Goal: Task Accomplishment & Management: Use online tool/utility

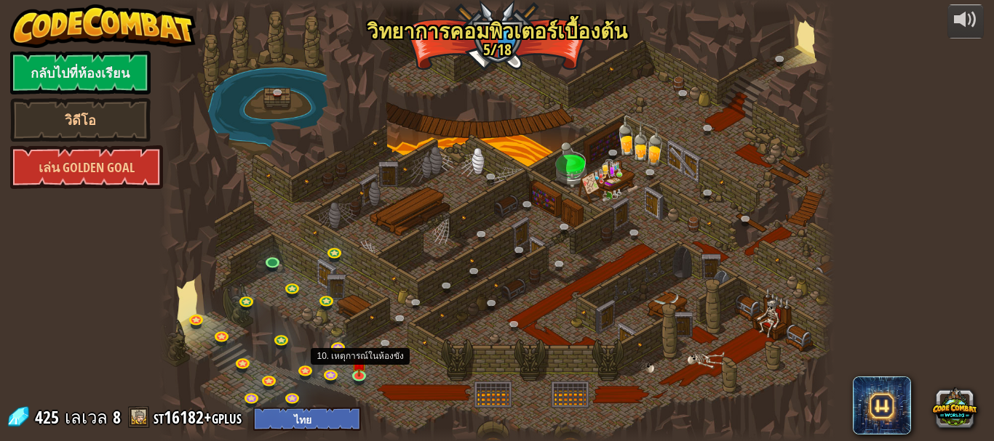
select select "th"
drag, startPoint x: 0, startPoint y: 0, endPoint x: 360, endPoint y: 372, distance: 518.0
click at [360, 372] on img at bounding box center [358, 357] width 15 height 36
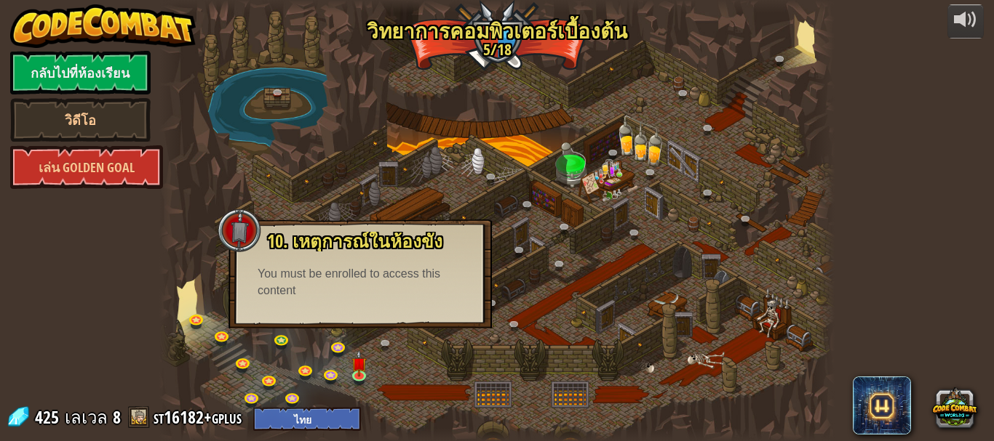
click at [362, 308] on div "10. เหตุการณ์ในห้องขัง ถูกขังอยู่ในคุกกับ โอมาน บิวสโตน! พูดรหัสที่ถูกต้องเพื่อ…" at bounding box center [359, 274] width 263 height 109
click at [362, 297] on div "You must be enrolled to access this content" at bounding box center [359, 282] width 205 height 33
click at [351, 374] on img at bounding box center [358, 357] width 15 height 36
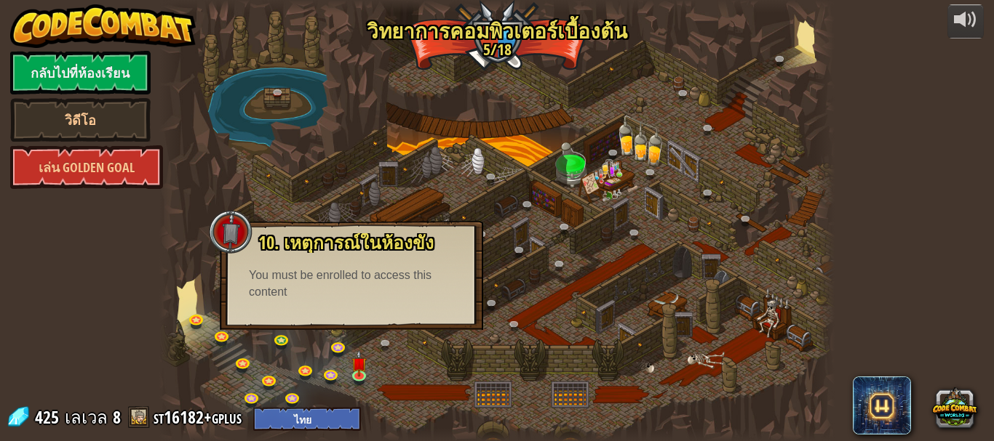
click at [332, 194] on div at bounding box center [497, 220] width 676 height 441
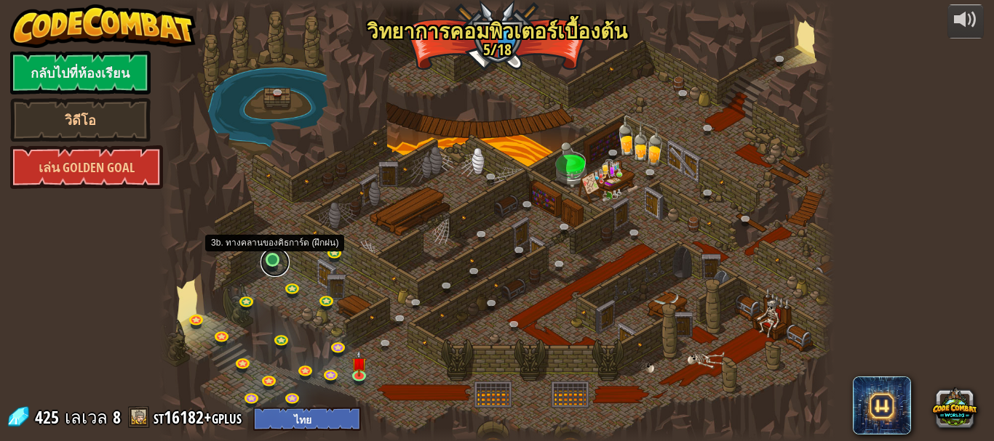
click at [268, 257] on link at bounding box center [274, 262] width 29 height 29
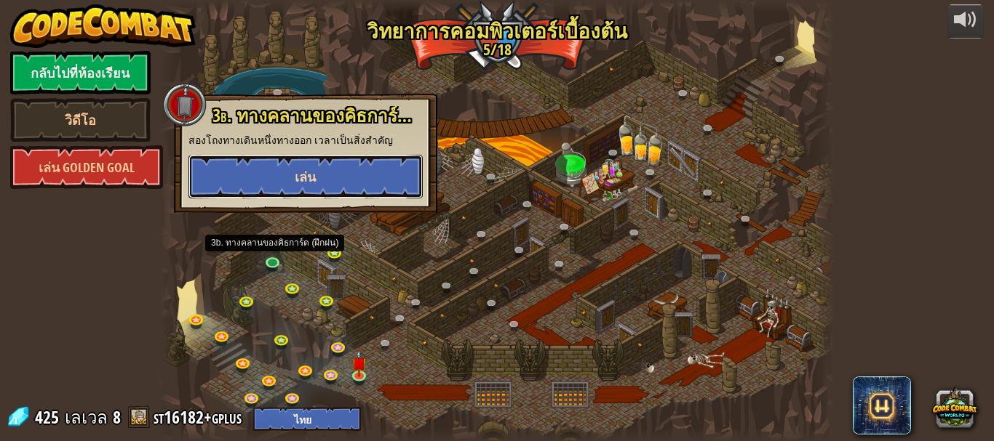
click at [292, 173] on button "เล่น" at bounding box center [305, 177] width 234 height 44
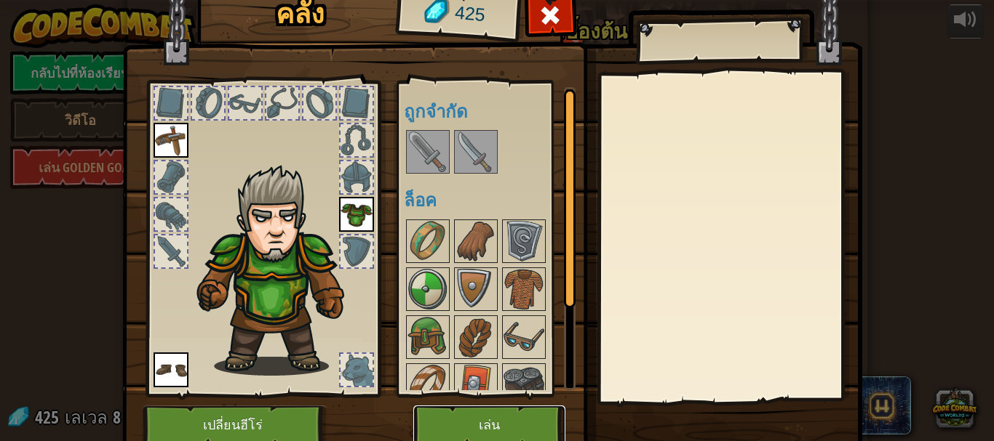
click at [475, 414] on button "เล่น" at bounding box center [489, 426] width 152 height 40
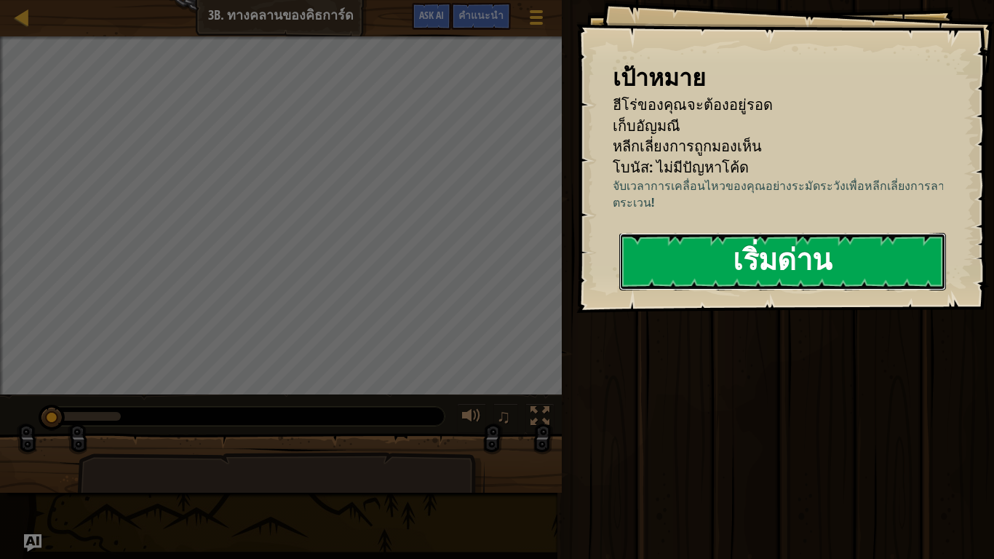
click at [708, 251] on button "เริ่มด่าน" at bounding box center [782, 261] width 327 height 57
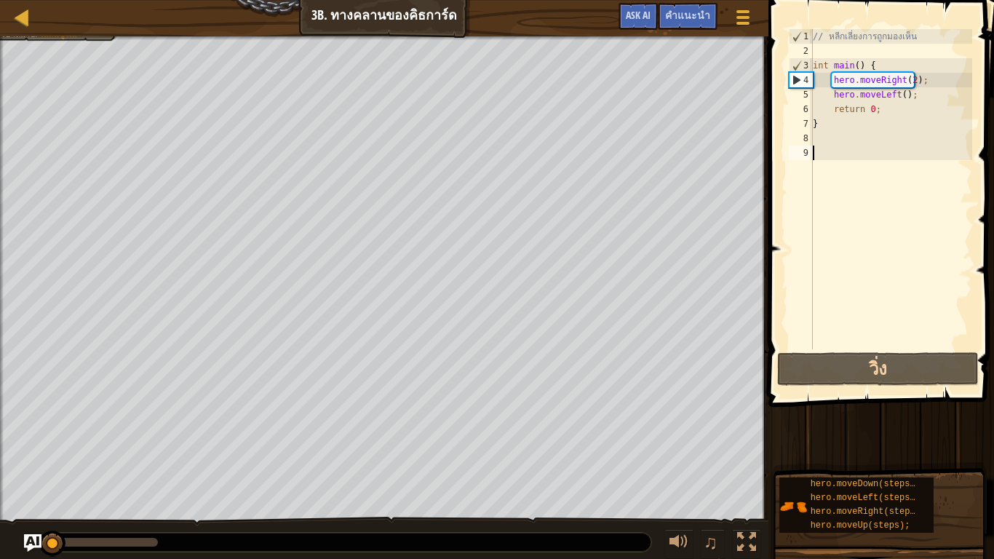
click at [38, 10] on div "แผนที่ วิทยาการคอมพิวเตอร์ เบื้องต้น 3b. ทางคลานของคิธการ์ด เมนูเกม เสร็จสิ้น ค…" at bounding box center [384, 18] width 768 height 36
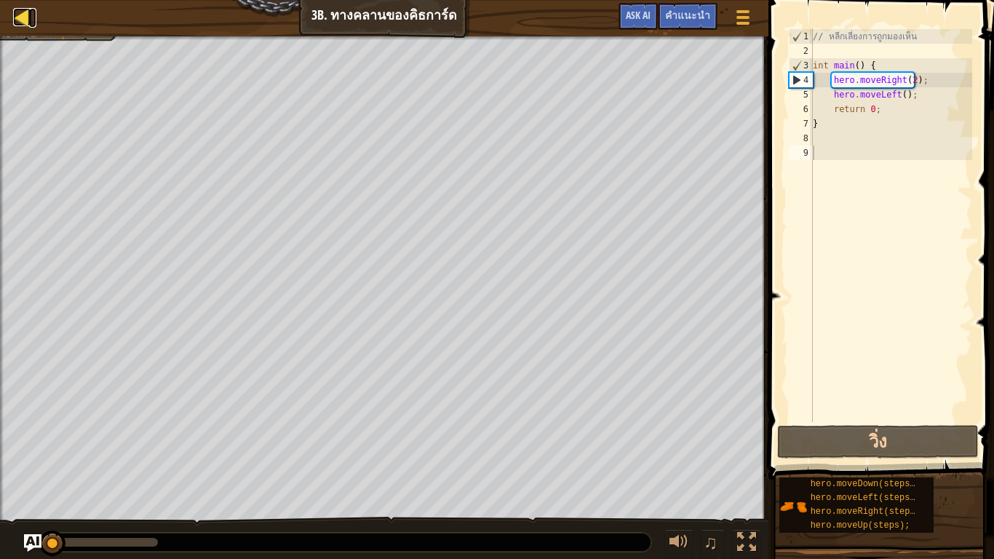
click at [25, 12] on div at bounding box center [22, 17] width 18 height 18
select select "th"
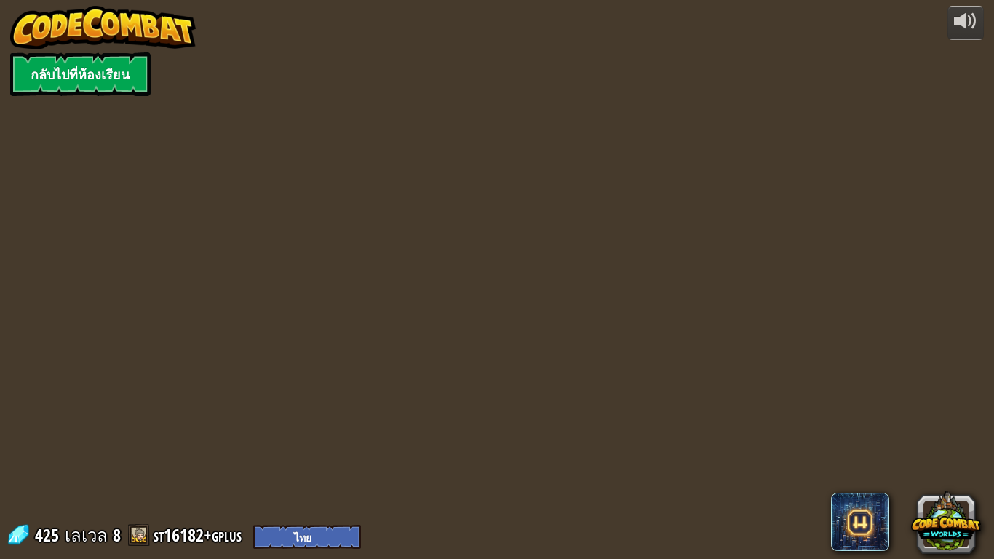
select select "th"
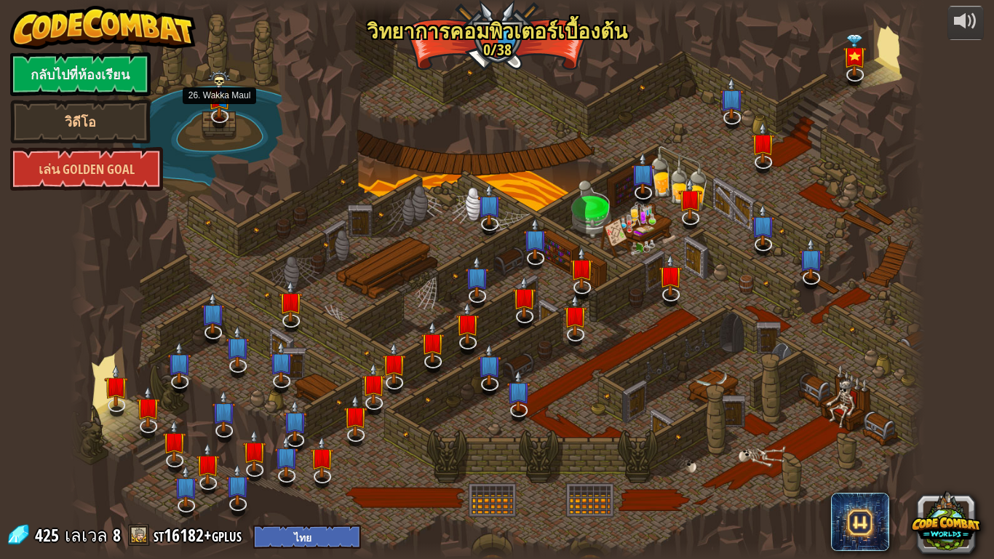
select select "th"
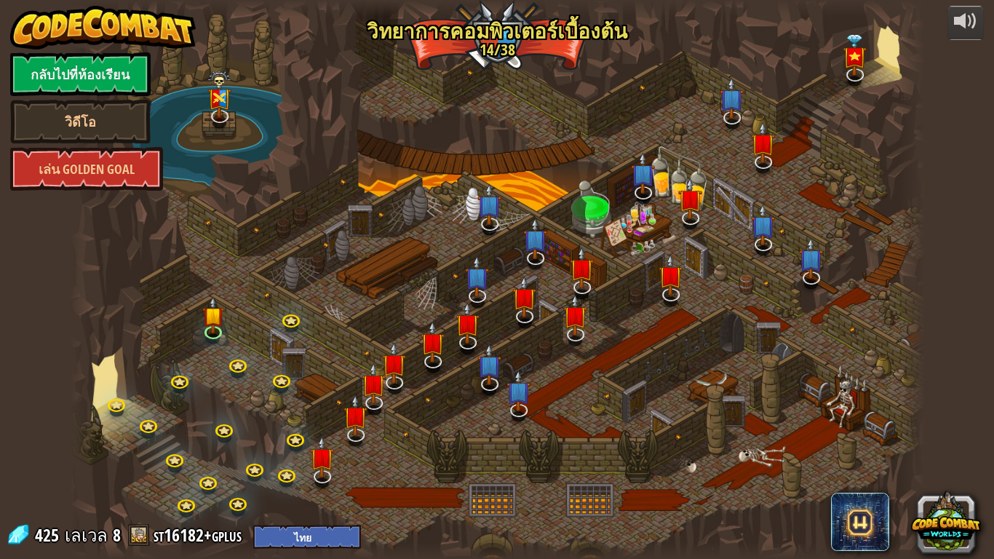
select select "th"
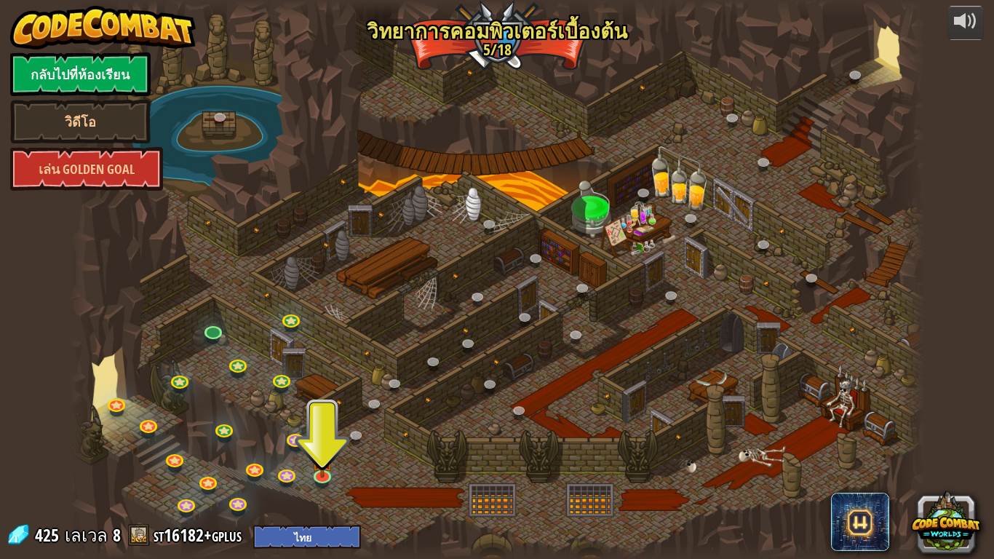
click at [500, 441] on div at bounding box center [497, 550] width 855 height 17
click at [524, 441] on div at bounding box center [497, 550] width 855 height 17
click at [521, 441] on div at bounding box center [497, 550] width 855 height 17
click at [513, 441] on div at bounding box center [497, 550] width 855 height 17
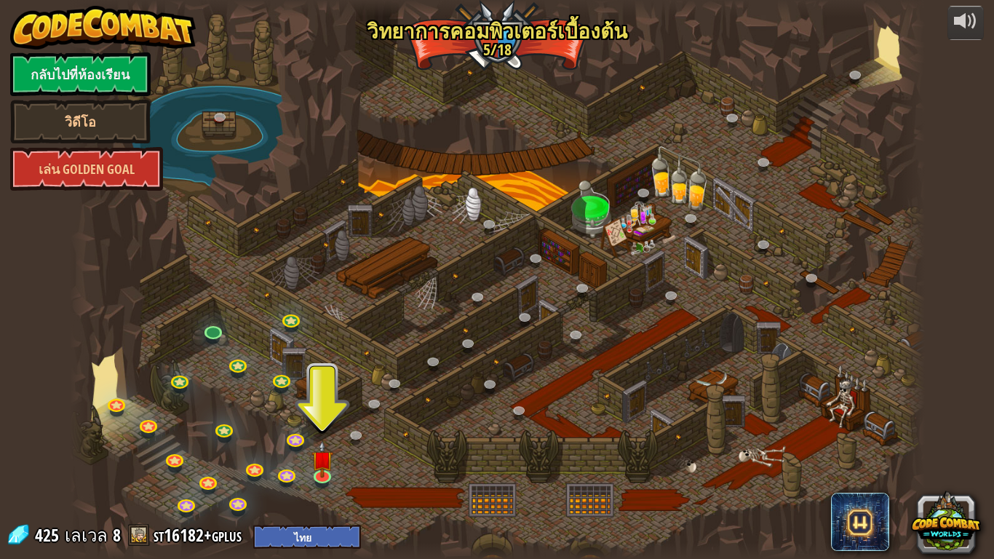
click at [513, 441] on div at bounding box center [497, 550] width 855 height 17
drag, startPoint x: 511, startPoint y: 557, endPoint x: 491, endPoint y: 460, distance: 99.6
drag, startPoint x: 491, startPoint y: 460, endPoint x: 200, endPoint y: 137, distance: 434.7
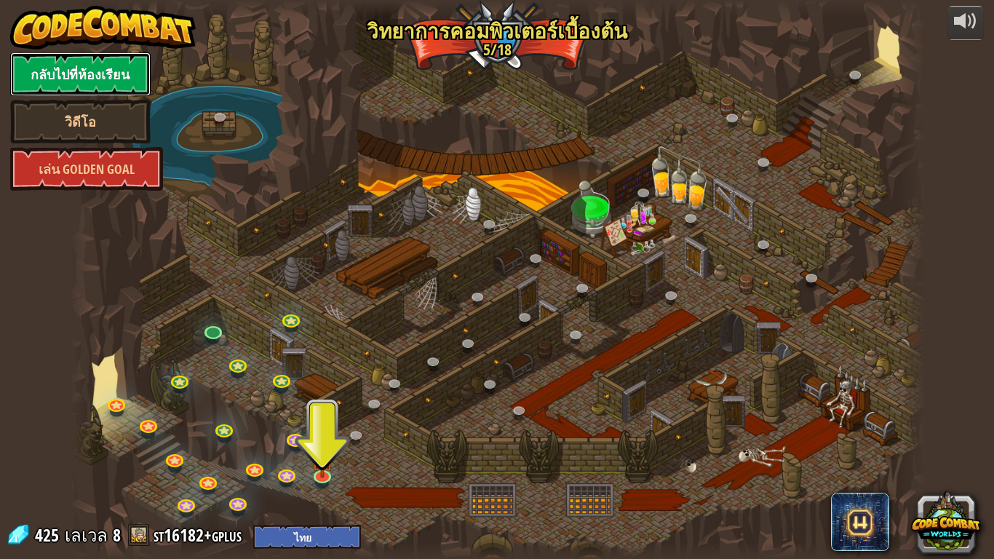
drag, startPoint x: 200, startPoint y: 137, endPoint x: 111, endPoint y: 73, distance: 109.6
click at [111, 73] on link "กลับไปที่ห้องเรียน" at bounding box center [80, 74] width 140 height 44
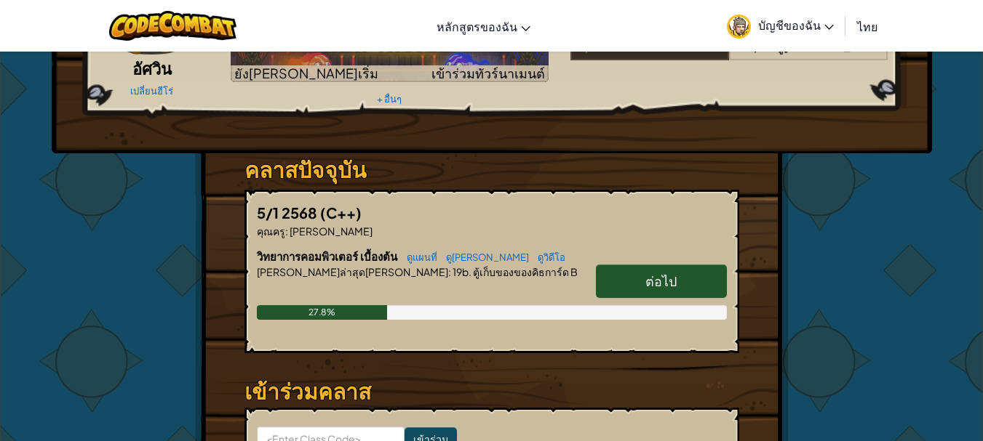
scroll to position [145, 0]
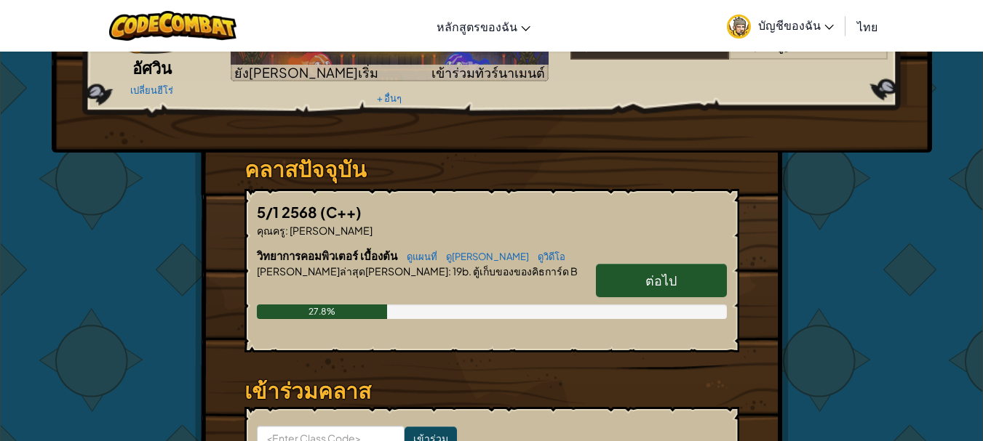
click at [670, 267] on link "ต่อไป" at bounding box center [661, 280] width 131 height 33
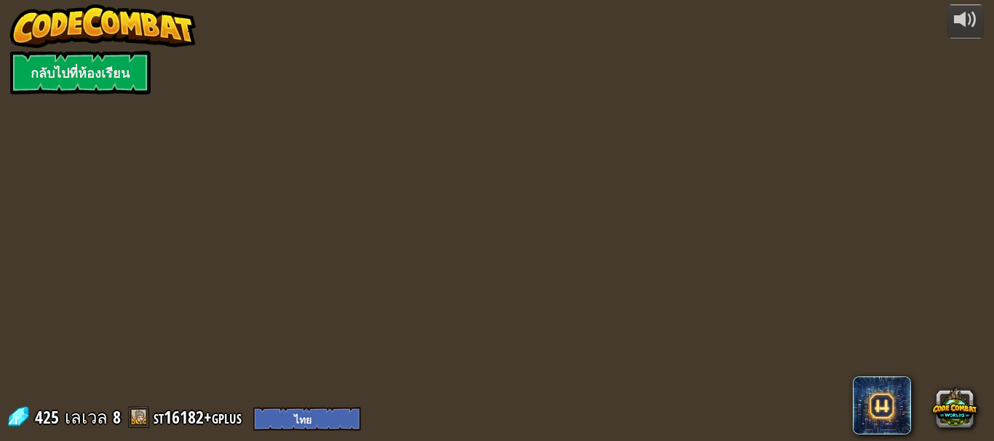
select select "th"
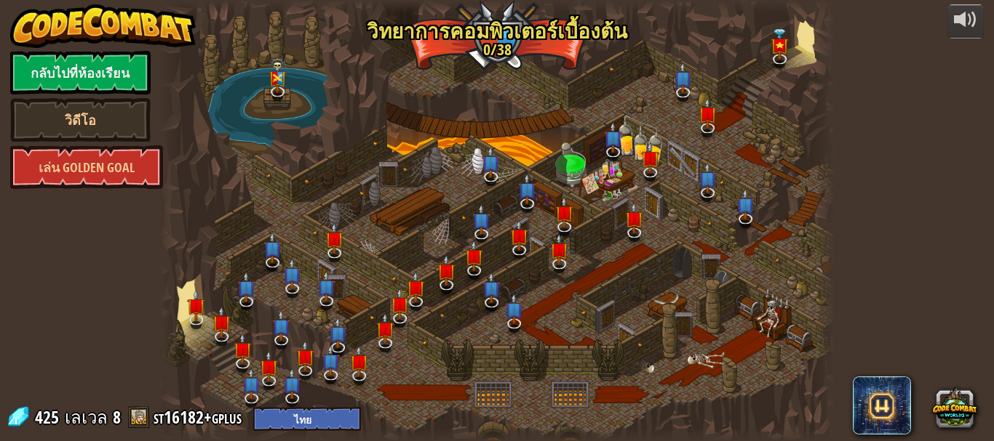
select select "th"
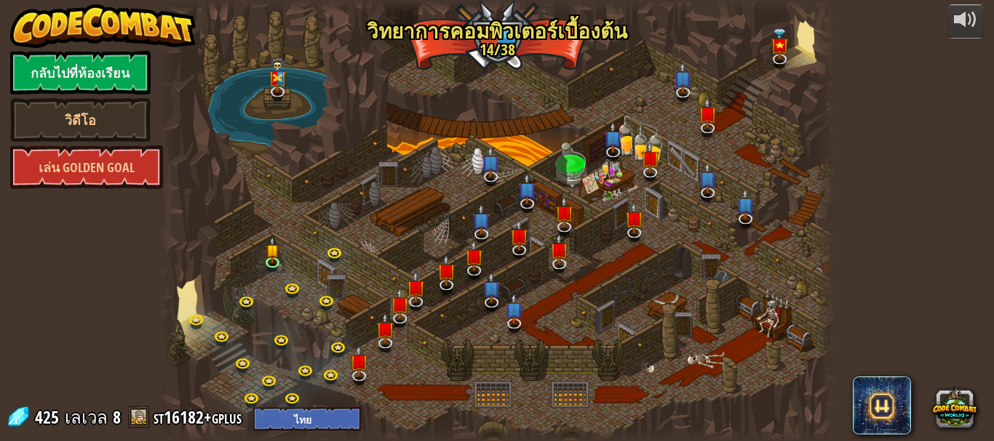
select select "th"
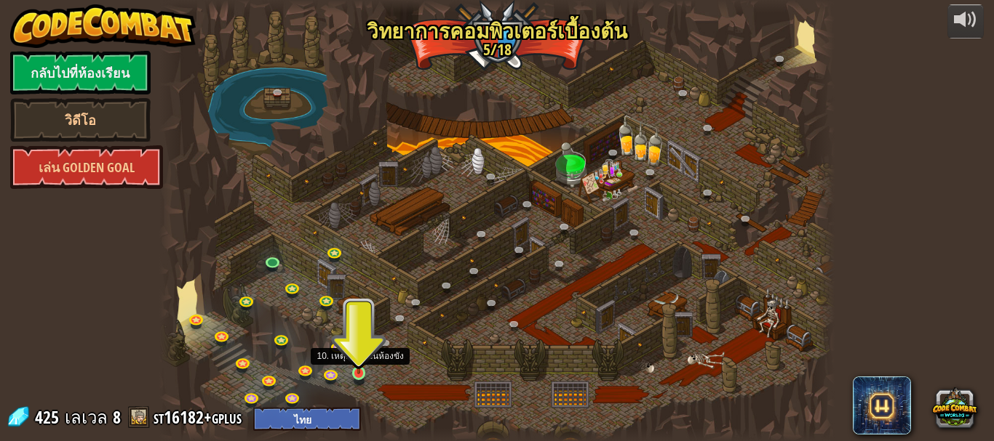
click at [361, 371] on img at bounding box center [358, 357] width 15 height 36
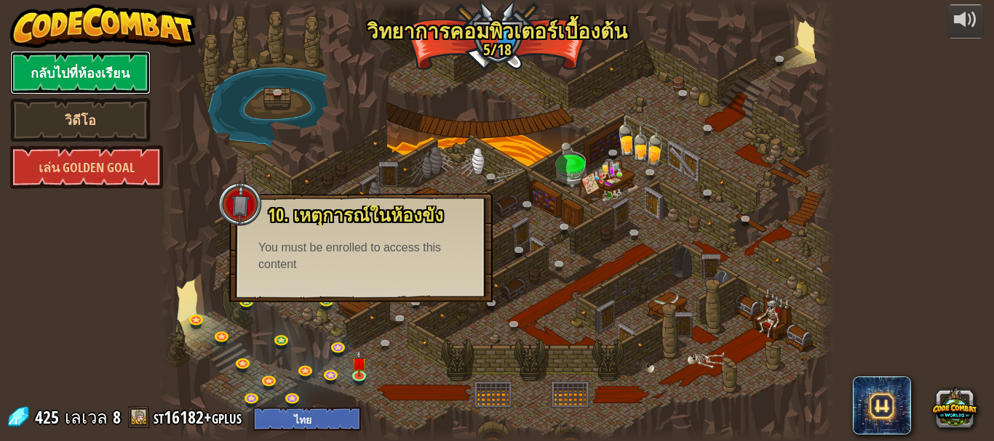
click at [120, 77] on link "กลับไปที่ห้องเรียน" at bounding box center [80, 73] width 140 height 44
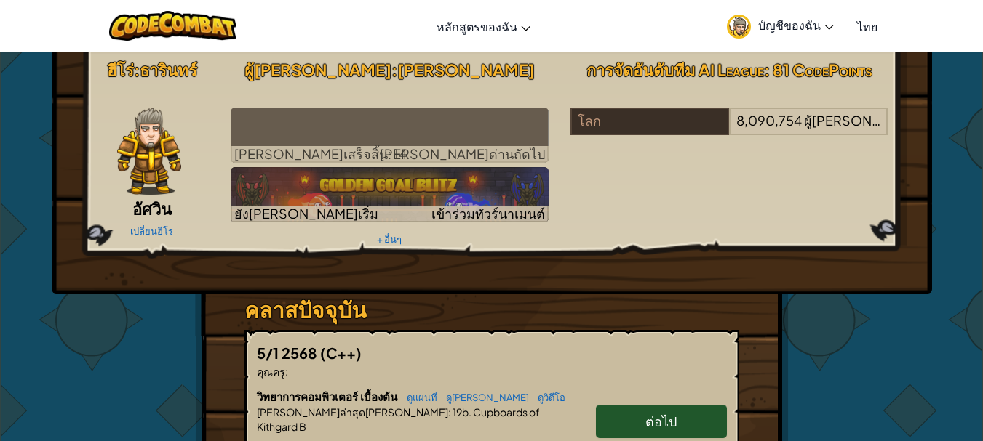
scroll to position [145, 0]
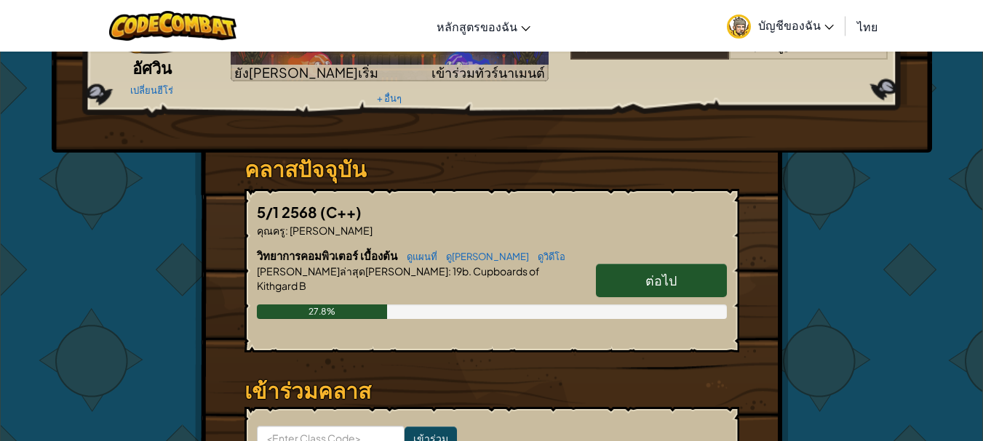
click at [676, 287] on span "ต่อไป" at bounding box center [660, 280] width 31 height 17
select select "th"
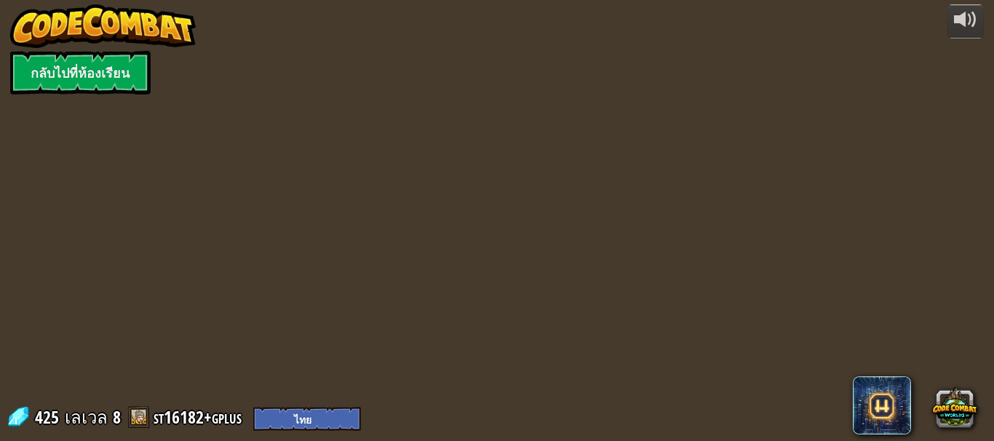
select select "th"
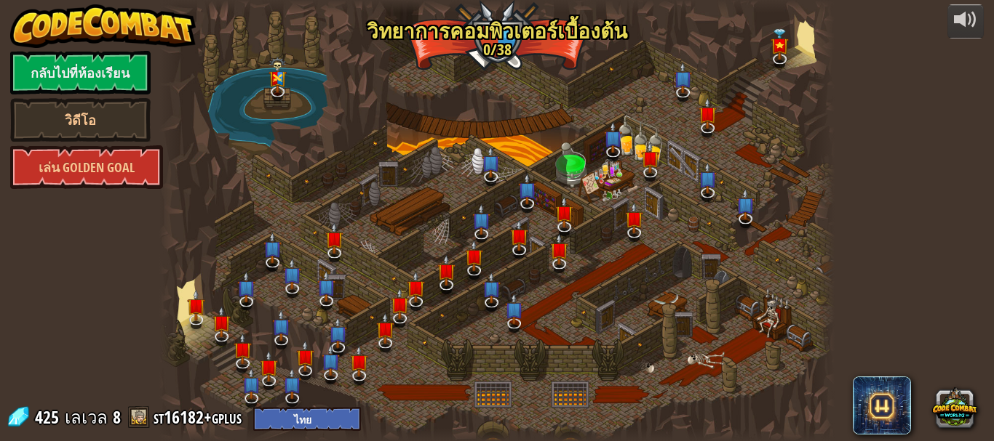
select select "th"
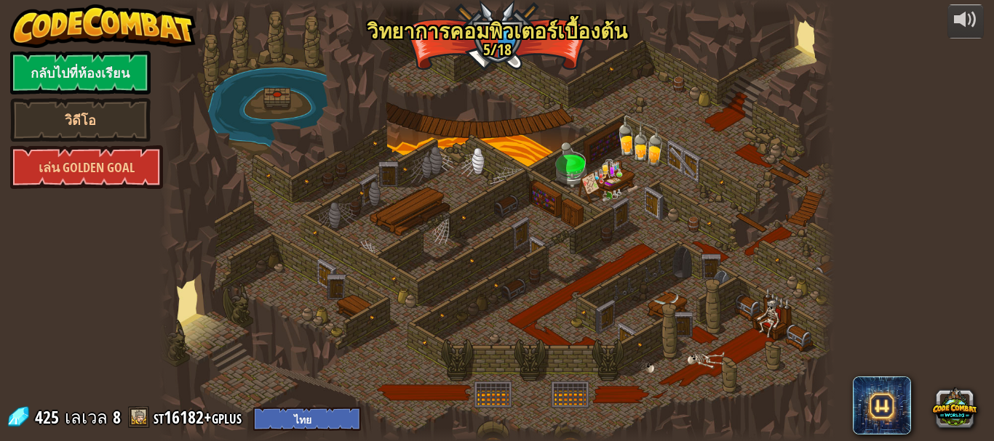
select select "th"
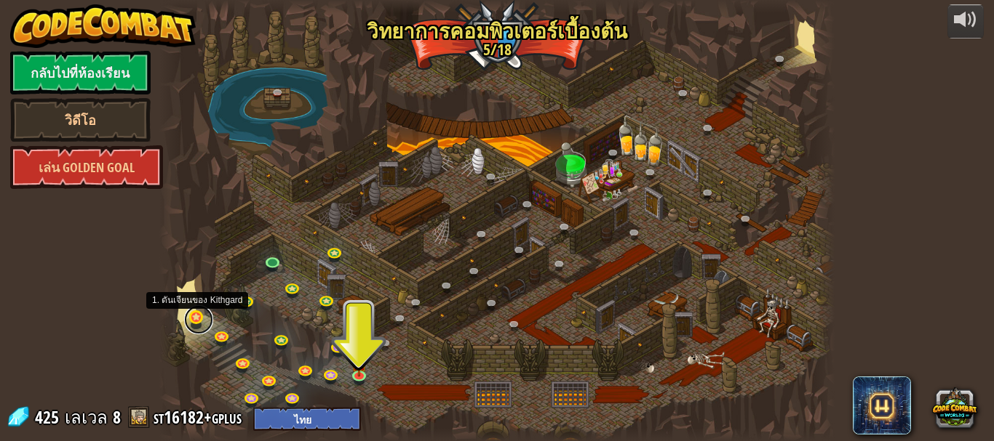
click at [196, 325] on link at bounding box center [198, 319] width 29 height 29
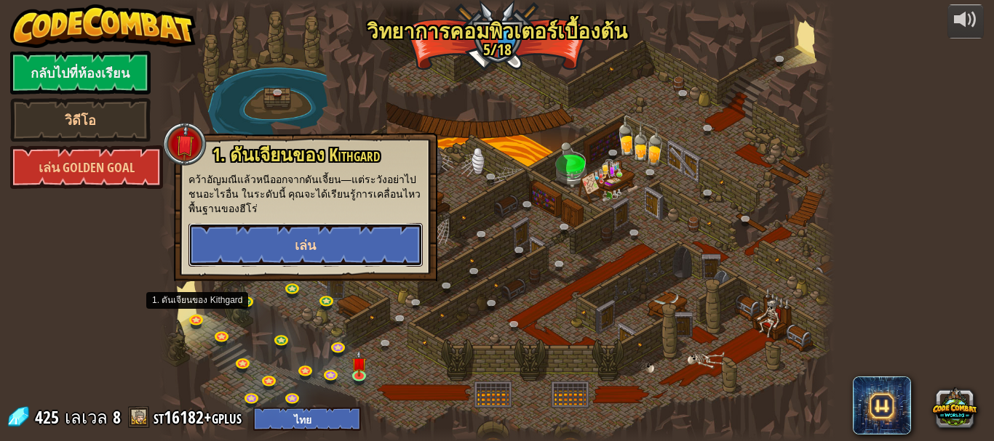
click at [326, 260] on button "เล่น" at bounding box center [305, 245] width 234 height 44
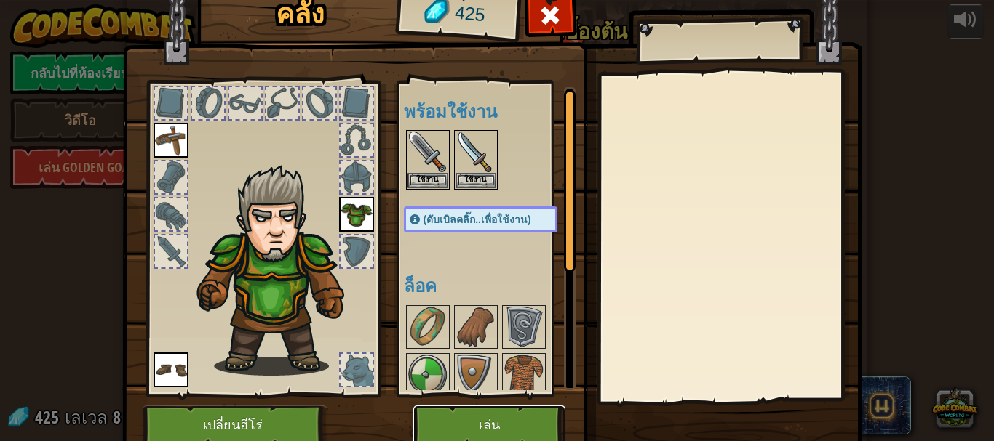
click at [517, 415] on button "เล่น" at bounding box center [489, 426] width 152 height 40
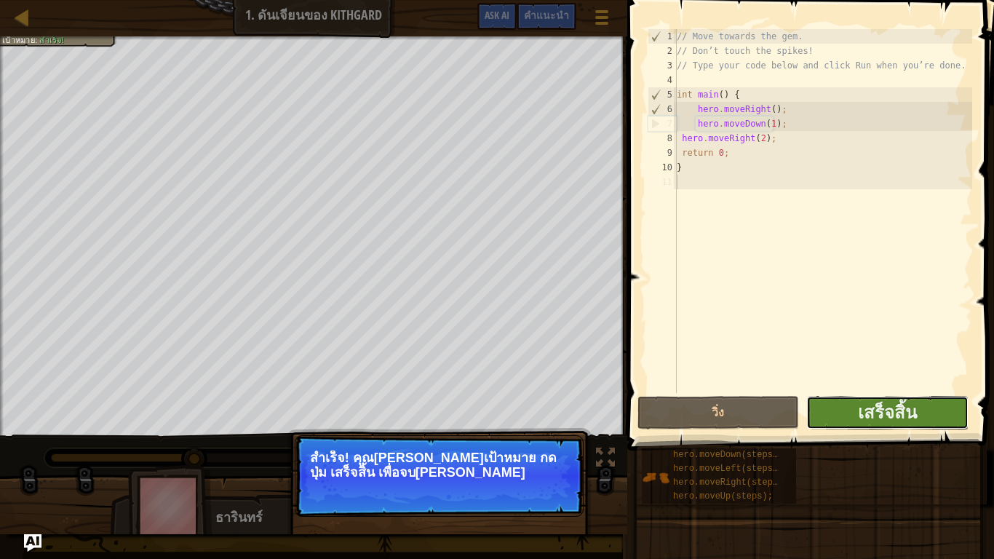
click at [918, 416] on button "เสร็จสิ้น" at bounding box center [887, 412] width 162 height 33
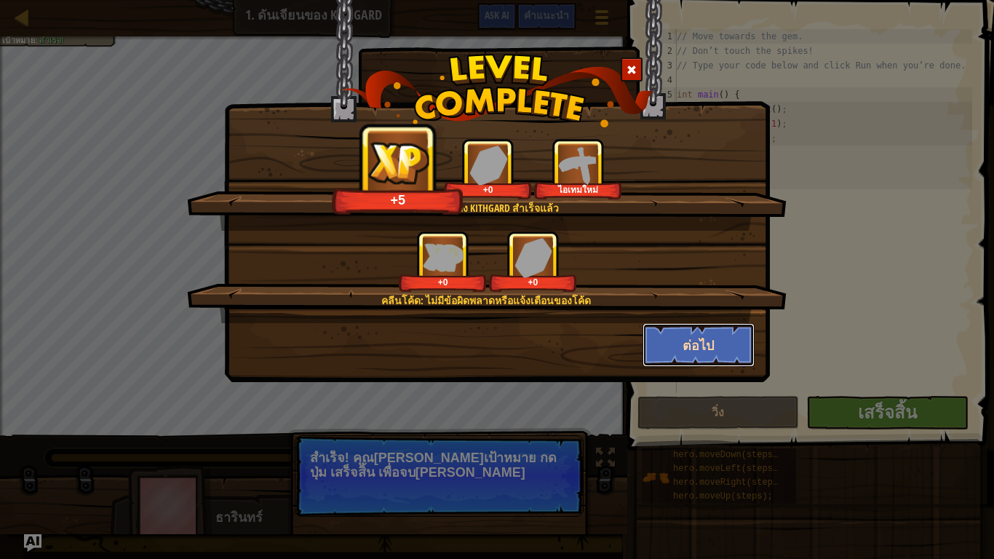
click at [690, 348] on button "ต่อไป" at bounding box center [698, 345] width 113 height 44
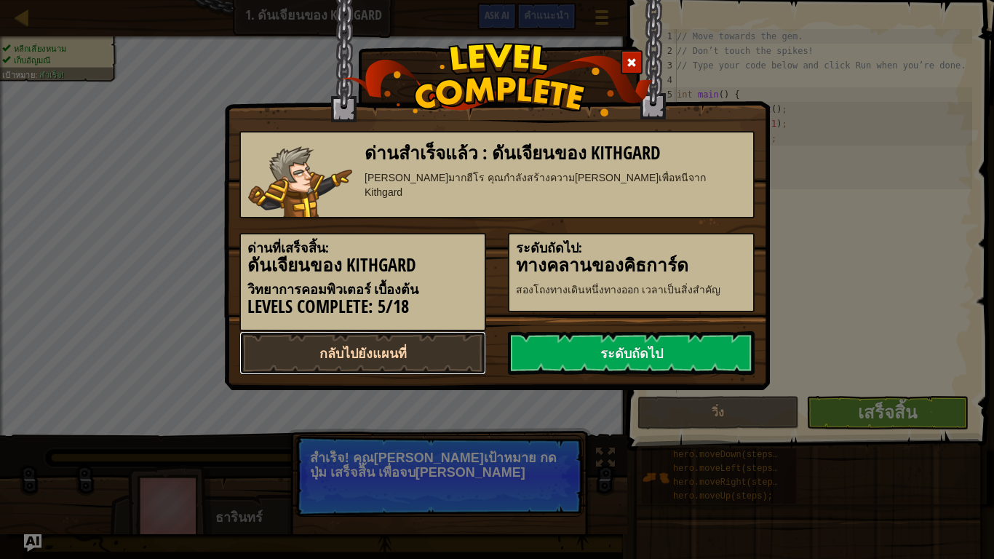
click at [425, 356] on link "กลับไปยังแผนที่" at bounding box center [362, 353] width 247 height 44
select select "th"
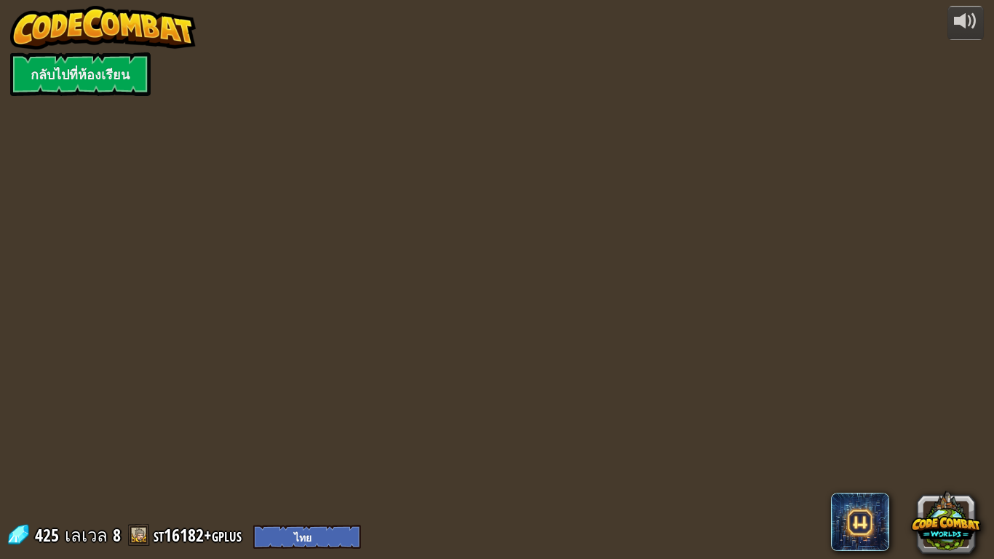
select select "th"
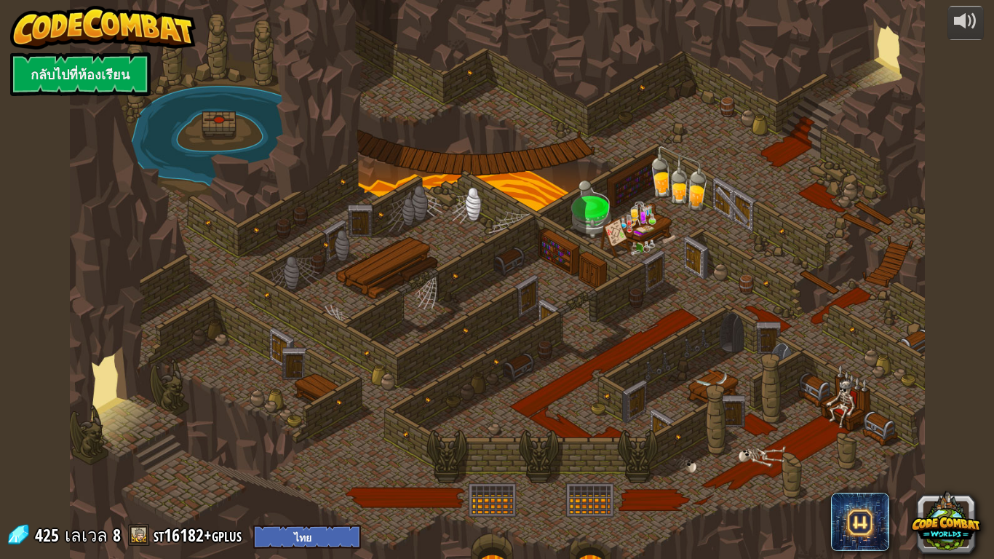
select select "th"
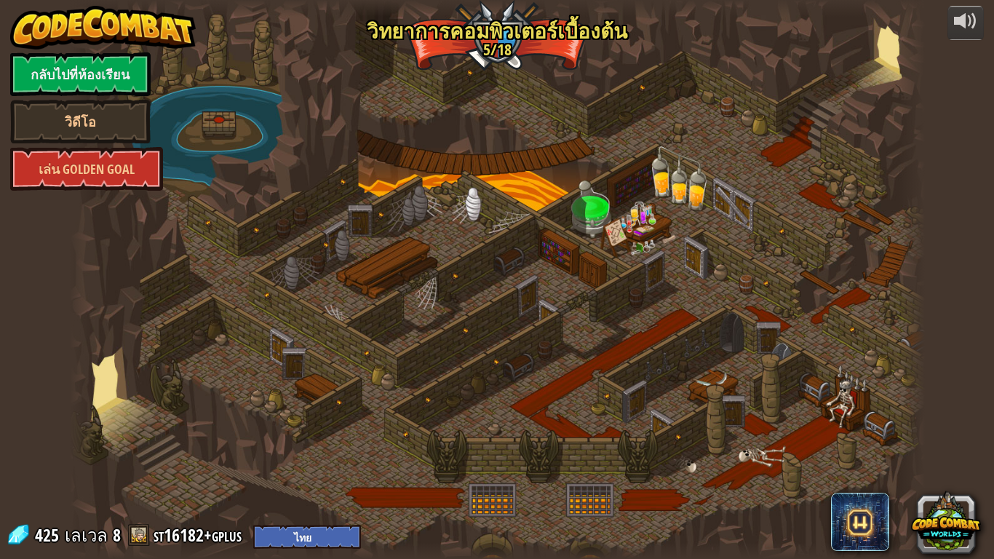
select select "th"
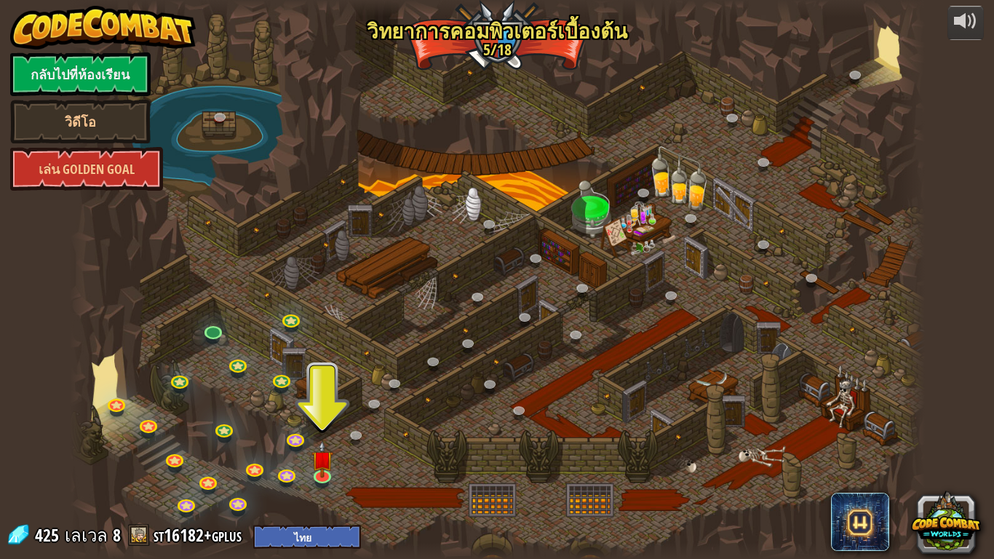
drag, startPoint x: 865, startPoint y: 480, endPoint x: 733, endPoint y: 492, distance: 132.2
drag, startPoint x: 733, startPoint y: 492, endPoint x: 688, endPoint y: 497, distance: 45.4
click at [688, 441] on div at bounding box center [497, 279] width 855 height 559
click at [609, 441] on div at bounding box center [497, 279] width 855 height 559
drag, startPoint x: 608, startPoint y: 459, endPoint x: 578, endPoint y: 498, distance: 49.3
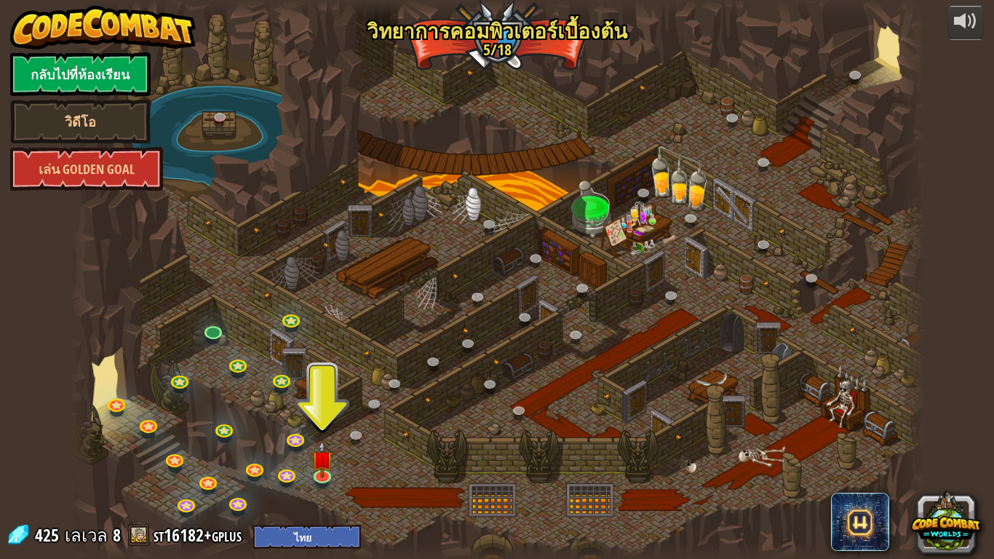
click at [595, 441] on div at bounding box center [497, 279] width 855 height 559
click at [521, 441] on div at bounding box center [497, 279] width 855 height 559
click at [350, 441] on select "English (US) English (UK) 简体中文 繁體中文 русский español (ES) español (América Latin…" at bounding box center [307, 536] width 108 height 24
drag, startPoint x: 313, startPoint y: 530, endPoint x: 297, endPoint y: 494, distance: 39.4
click at [313, 441] on select "English (US) English (UK) 简体中文 繁體中文 русский español (ES) español (América Latin…" at bounding box center [307, 536] width 108 height 24
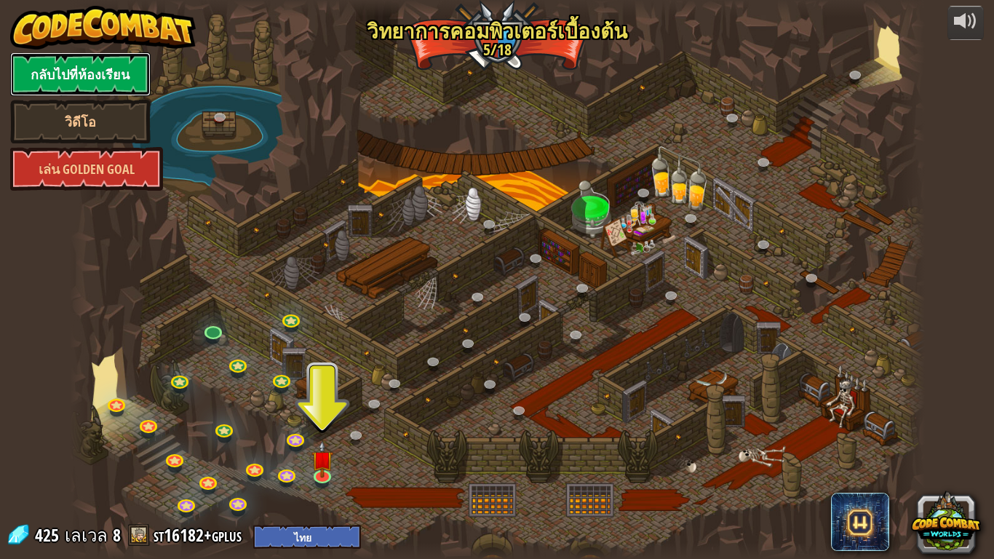
click at [89, 78] on link "กลับไปที่ห้องเรียน" at bounding box center [80, 74] width 140 height 44
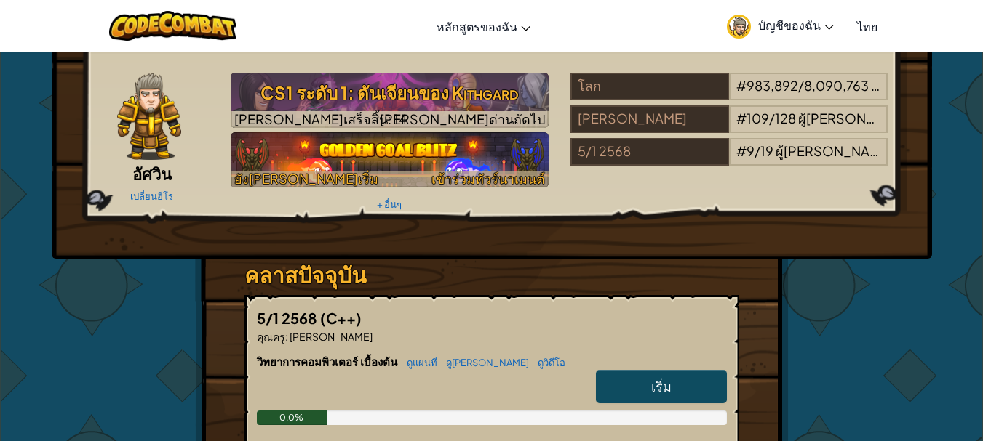
scroll to position [218, 0]
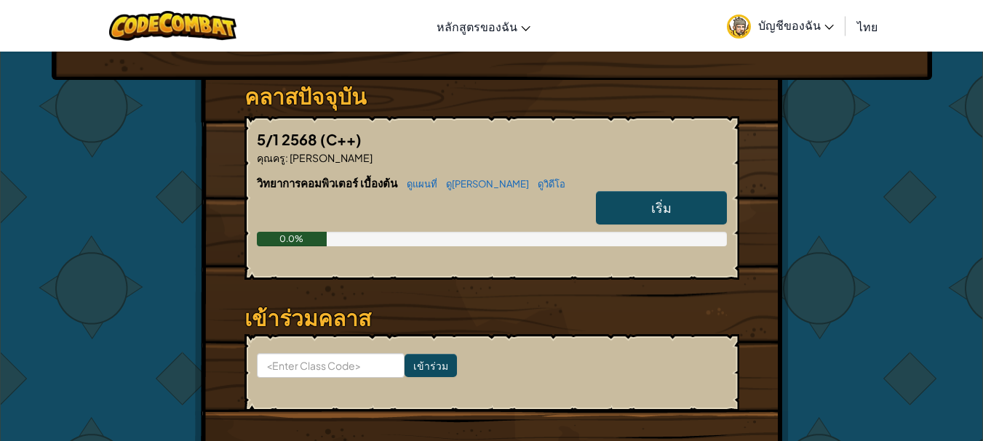
click at [637, 204] on link "เริ่ม" at bounding box center [661, 207] width 131 height 33
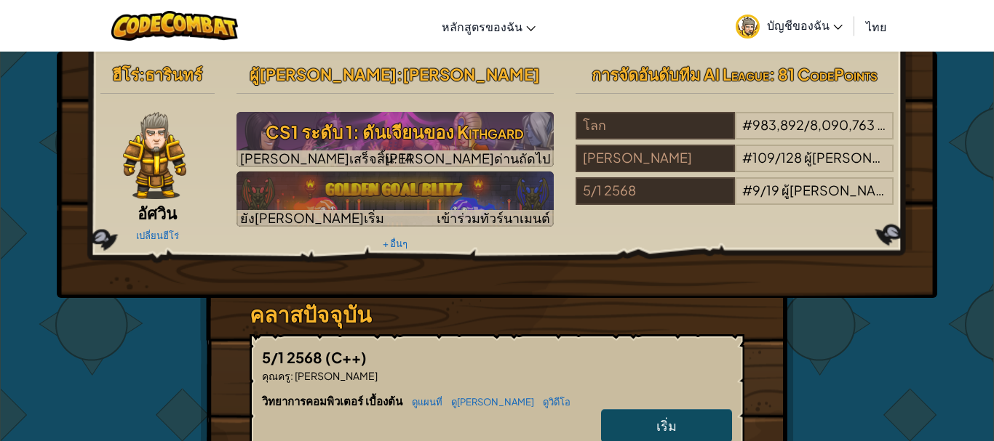
select select "th"
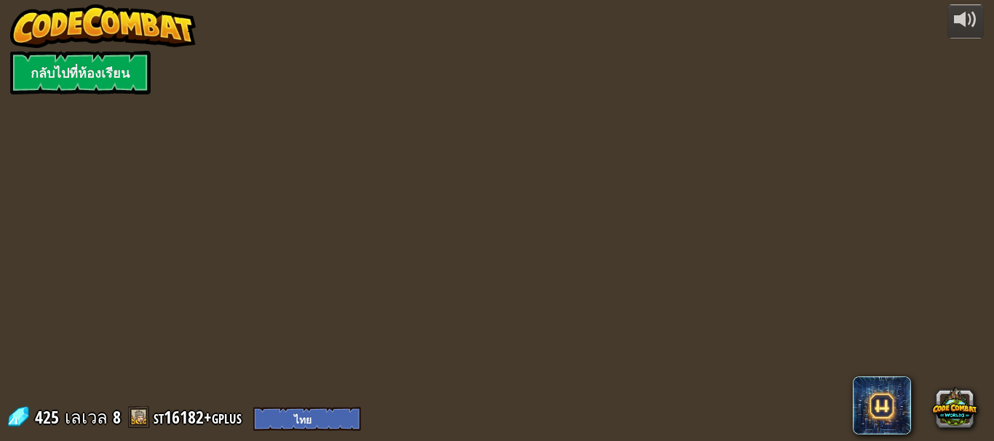
select select "th"
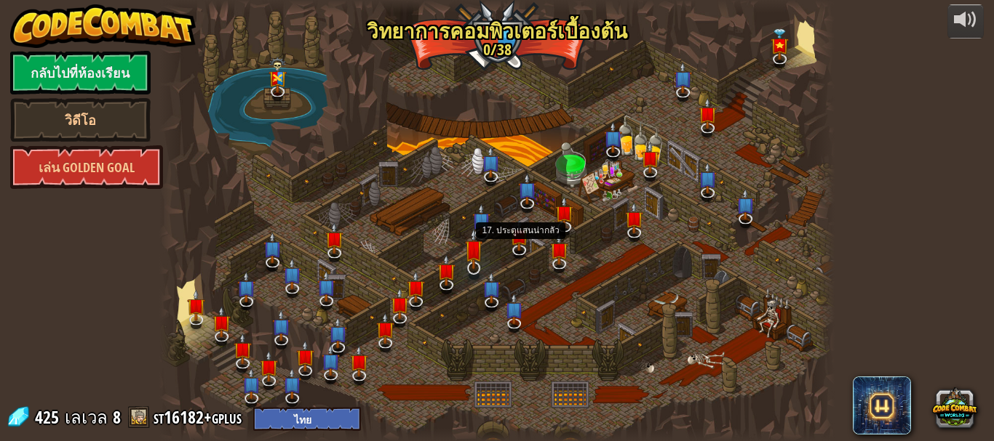
select select "th"
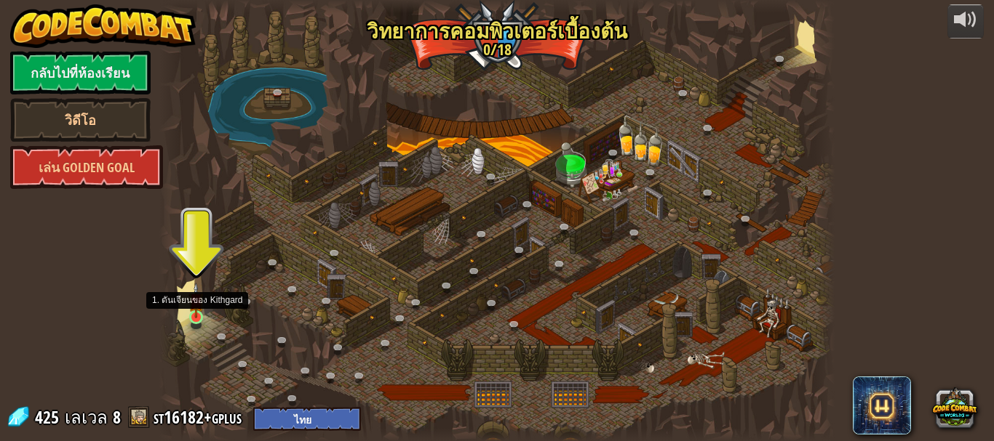
click at [196, 316] on img at bounding box center [195, 301] width 15 height 36
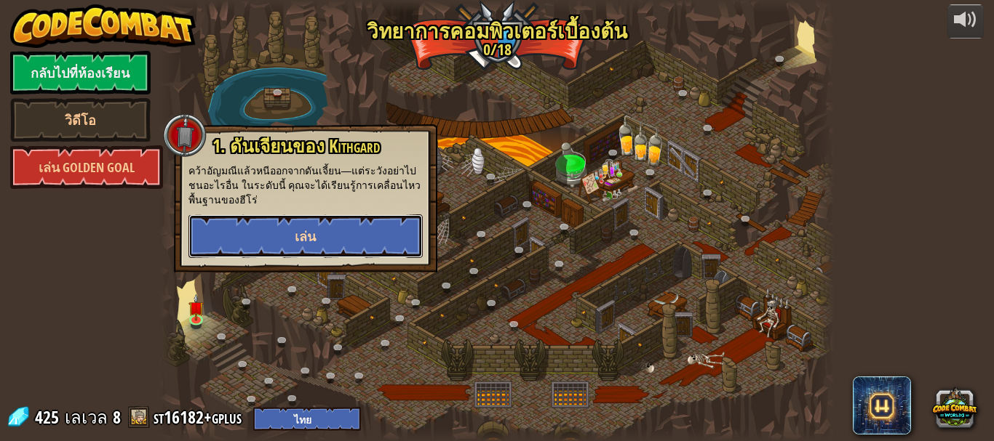
click at [242, 230] on button "เล่น" at bounding box center [305, 237] width 234 height 44
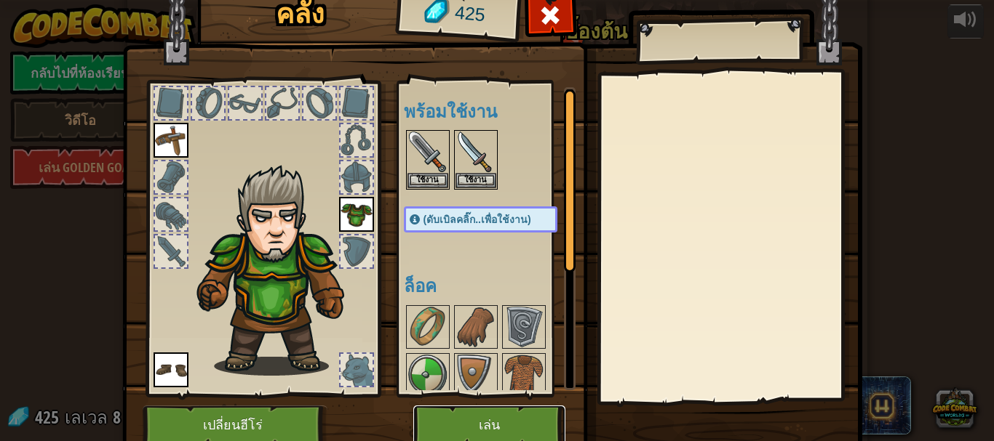
click at [473, 421] on button "เล่น" at bounding box center [489, 426] width 152 height 40
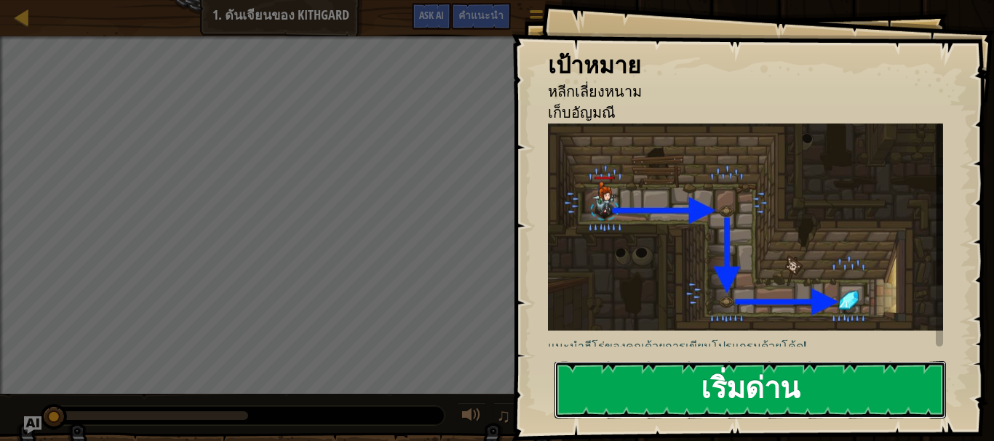
click at [677, 375] on button "เริ่มด่าน" at bounding box center [749, 389] width 391 height 57
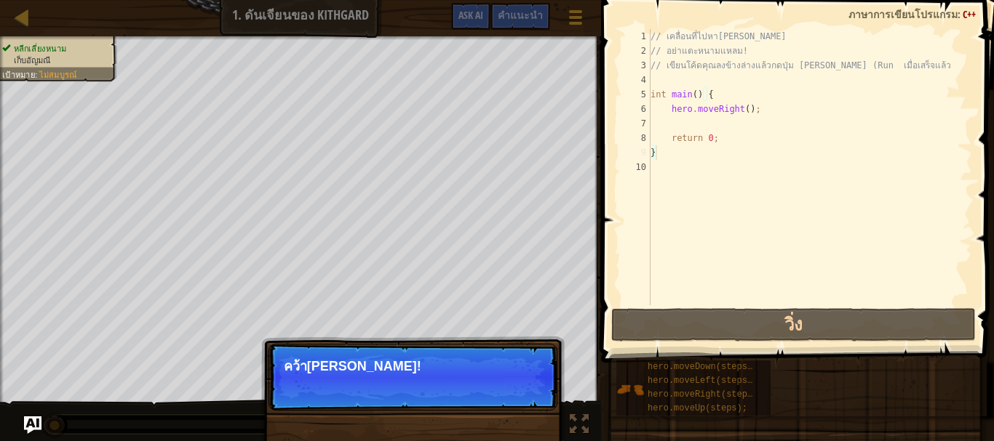
click at [442, 364] on p "คว้าสมบัติ!" at bounding box center [413, 366] width 258 height 15
click at [529, 390] on button "ต่อไป" at bounding box center [524, 386] width 44 height 19
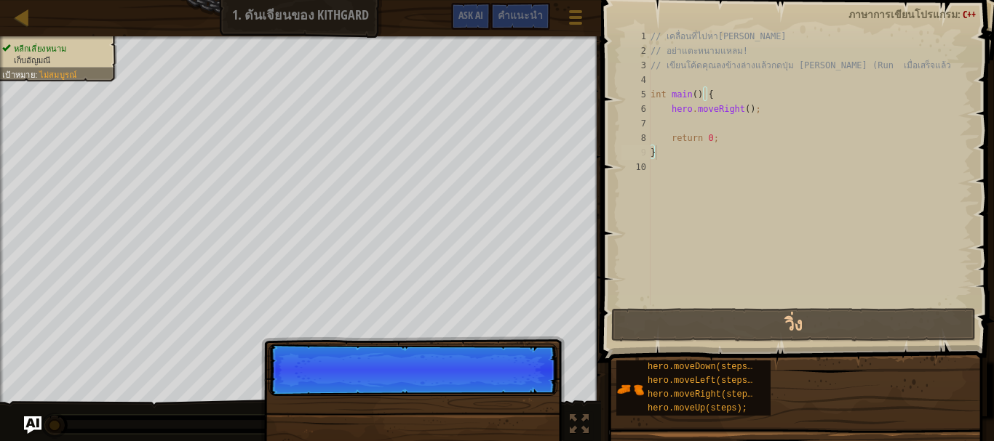
scroll to position [7, 0]
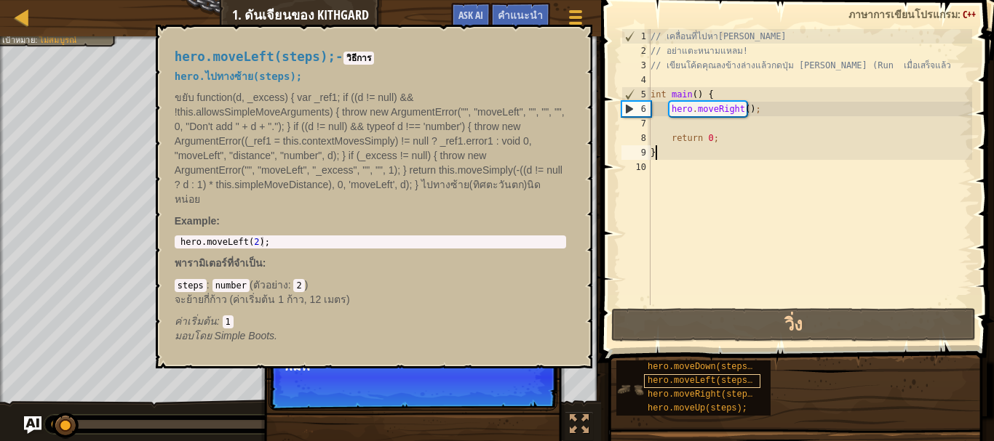
type textarea "return 0;"
type textarea "}"
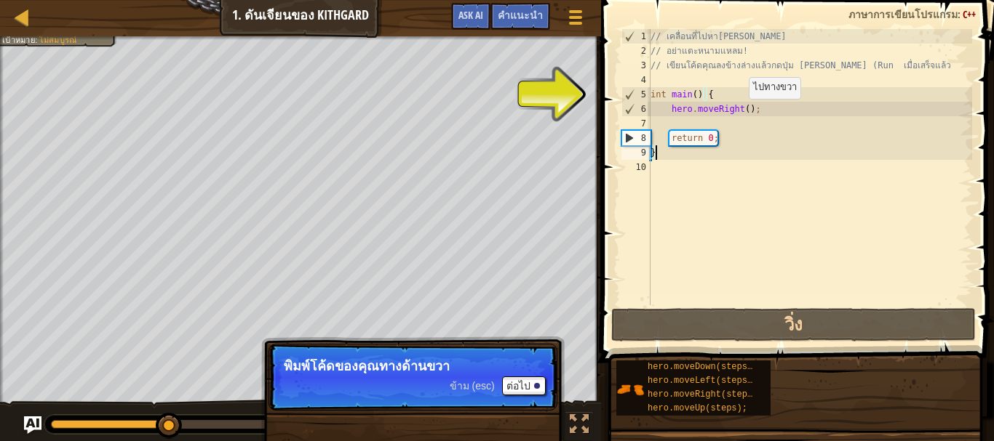
click at [741, 113] on div "// เคลื่อนที่ไปหาอัญมณี // อย่าแตะหนามแหลม! // เขียนโค้ดคุณลงข้างล่างแล้วกดปุ่ม…" at bounding box center [809, 181] width 324 height 305
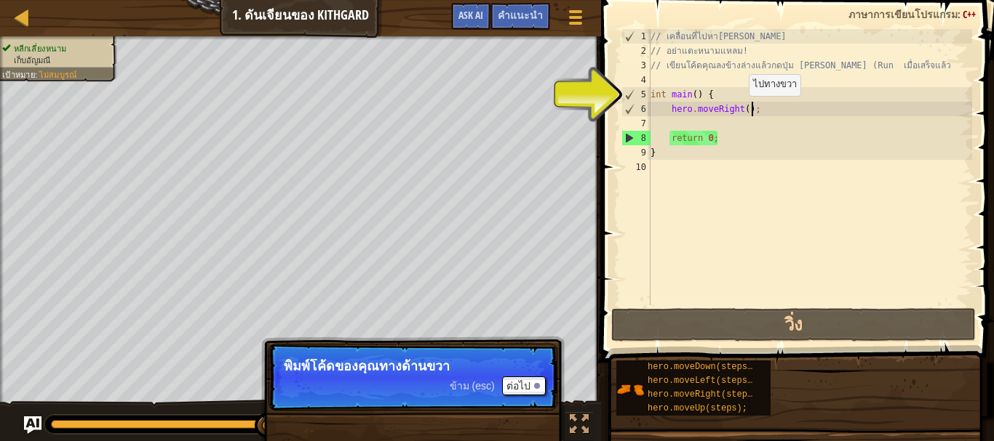
click at [741, 106] on div "// เคลื่อนที่ไปหาอัญมณี // อย่าแตะหนามแหลม! // เขียนโค้ดคุณลงข้างล่างแล้วกดปุ่ม…" at bounding box center [809, 181] width 324 height 305
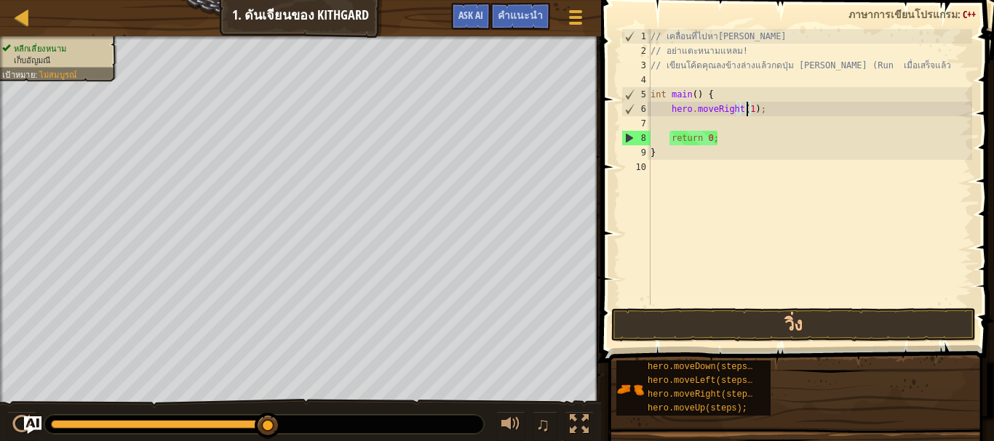
scroll to position [7, 8]
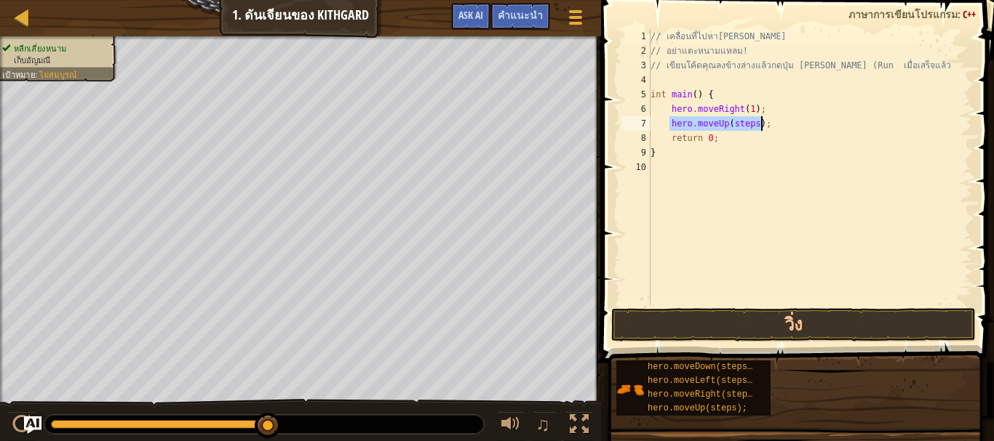
click at [748, 123] on div "// เคลื่อนที่ไปหาอัญมณี // อย่าแตะหนามแหลม! // เขียนโค้ดคุณลงข้างล่างแล้วกดปุ่ม…" at bounding box center [809, 167] width 324 height 276
click at [741, 121] on div "// เคลื่อนที่ไปหาอัญมณี // อย่าแตะหนามแหลม! // เขียนโค้ดคุณลงข้างล่างแล้วกดปุ่ม…" at bounding box center [809, 167] width 324 height 276
click at [762, 138] on div "// เคลื่อนที่ไปหาอัญมณี // อย่าแตะหนามแหลม! // เขียนโค้ดคุณลงข้างล่างแล้วกดปุ่ม…" at bounding box center [809, 181] width 324 height 305
click at [766, 140] on div "// เคลื่อนที่ไปหาอัญมณี // อย่าแตะหนามแหลม! // เขียนโค้ดคุณลงข้างล่างแล้วกดปุ่ม…" at bounding box center [809, 181] width 324 height 305
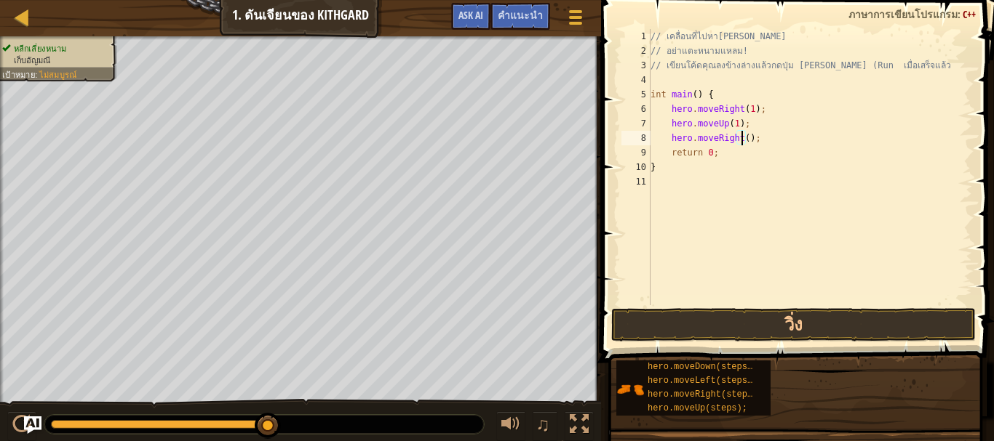
scroll to position [7, 8]
type textarea "hero.moveRight(1);"
click at [785, 328] on button "วิ่ง" at bounding box center [793, 324] width 364 height 33
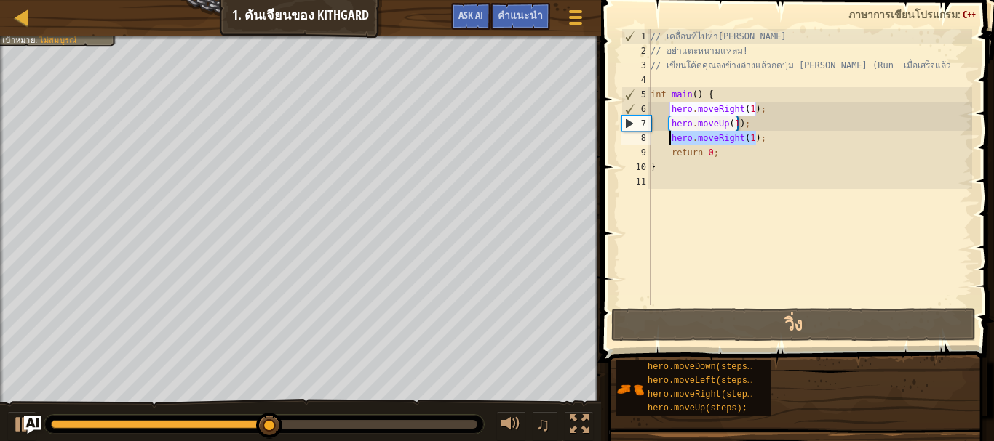
drag, startPoint x: 759, startPoint y: 139, endPoint x: 668, endPoint y: 141, distance: 90.9
click at [668, 141] on div "// เคลื่อนที่ไปหาอัญมณี // อย่าแตะหนามแหลม! // เขียนโค้ดคุณลงข้างล่างแล้วกดปุ่ม…" at bounding box center [809, 181] width 324 height 305
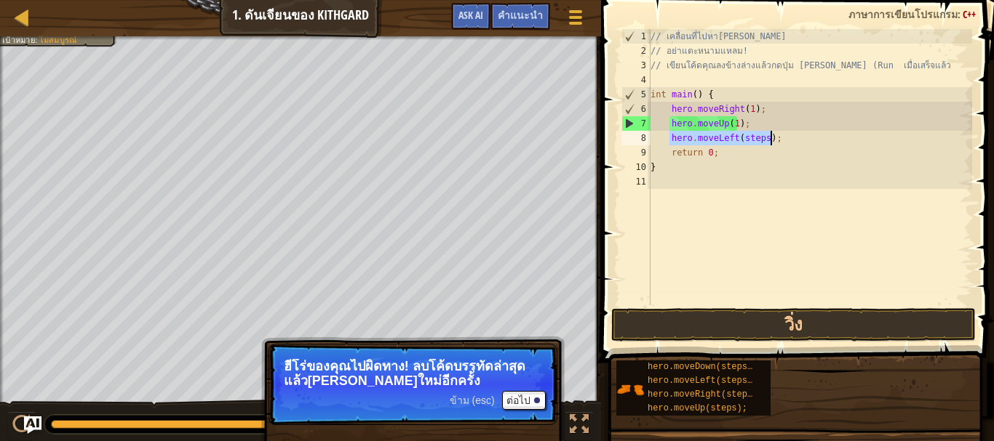
click at [760, 140] on div "// เคลื่อนที่ไปหาอัญมณี // อย่าแตะหนามแหลม! // เขียนโค้ดคุณลงข้างล่างแล้วกดปุ่ม…" at bounding box center [809, 167] width 324 height 276
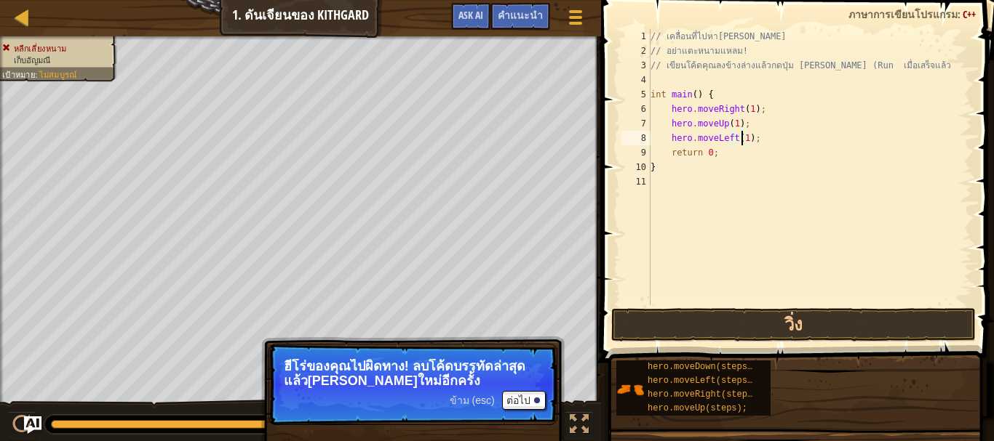
scroll to position [7, 7]
type textarea "hero.moveLeft(1);"
click at [763, 325] on button "วิ่ง" at bounding box center [793, 324] width 364 height 33
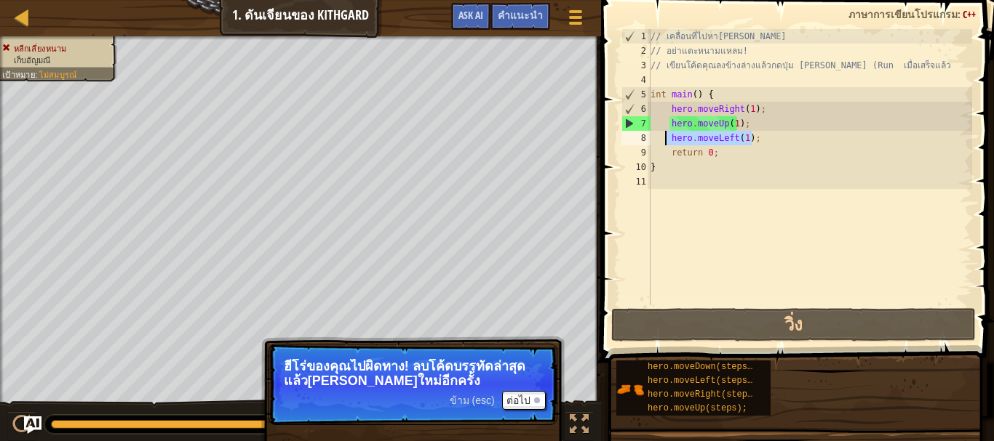
drag, startPoint x: 756, startPoint y: 140, endPoint x: 666, endPoint y: 139, distance: 90.2
click at [666, 139] on div "// เคลื่อนที่ไปหาอัญมณี // อย่าแตะหนามแหลม! // เขียนโค้ดคุณลงข้างล่างแล้วกดปุ่ม…" at bounding box center [809, 181] width 324 height 305
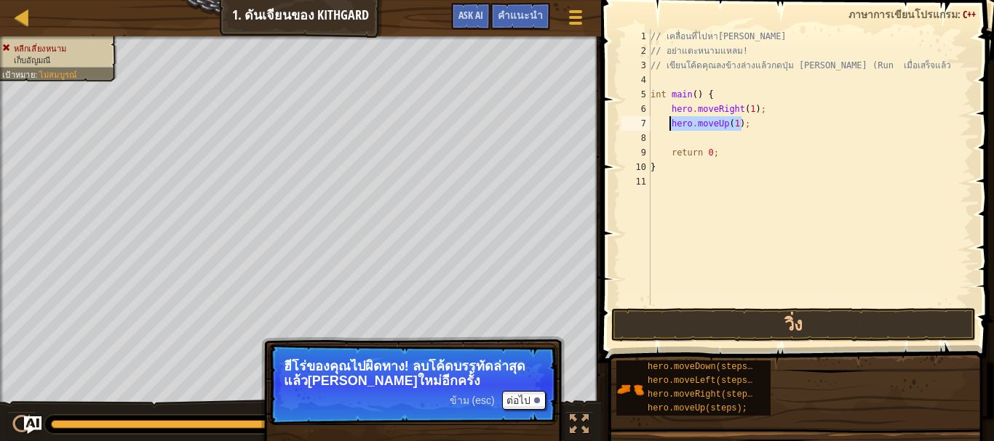
drag, startPoint x: 741, startPoint y: 123, endPoint x: 666, endPoint y: 124, distance: 75.7
click at [666, 124] on div "// เคลื่อนที่ไปหาอัญมณี // อย่าแตะหนามแหลม! // เขียนโค้ดคุณลงข้างล่างแล้วกดปุ่ม…" at bounding box center [809, 181] width 324 height 305
type textarea "hero.moveUp(1);"
click at [755, 125] on div "// เคลื่อนที่ไปหาอัญมณี // อย่าแตะหนามแหลม! // เขียนโค้ดคุณลงข้างล่างแล้วกดปุ่ม…" at bounding box center [809, 167] width 324 height 276
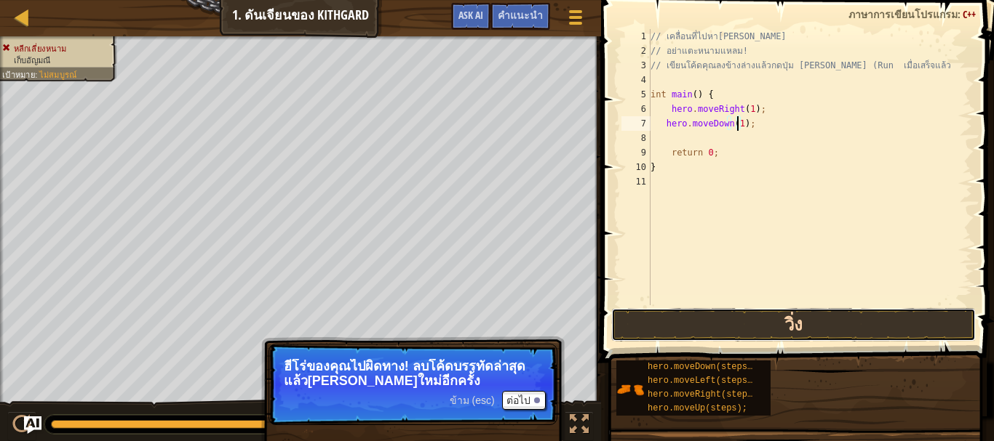
click at [774, 330] on button "วิ่ง" at bounding box center [793, 324] width 364 height 33
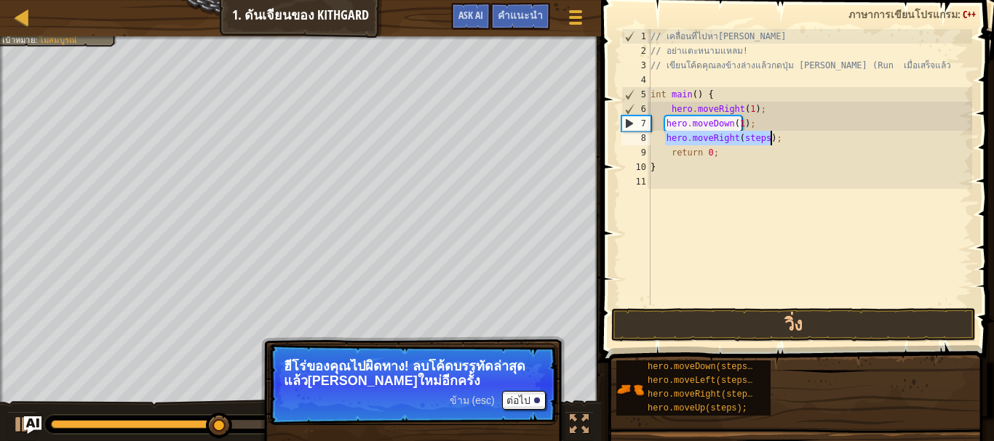
click at [756, 136] on div "// เคลื่อนที่ไปหาอัญมณี // อย่าแตะหนามแหลม! // เขียนโค้ดคุณลงข้างล่างแล้วกดปุ่ม…" at bounding box center [809, 167] width 324 height 276
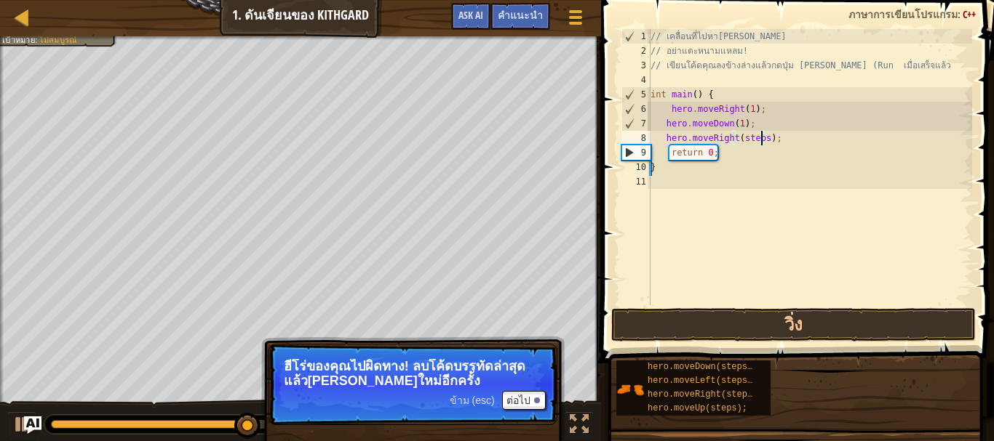
click at [761, 139] on div "// เคลื่อนที่ไปหาอัญมณี // อย่าแตะหนามแหลม! // เขียนโค้ดคุณลงข้างล่างแล้วกดปุ่ม…" at bounding box center [809, 181] width 324 height 305
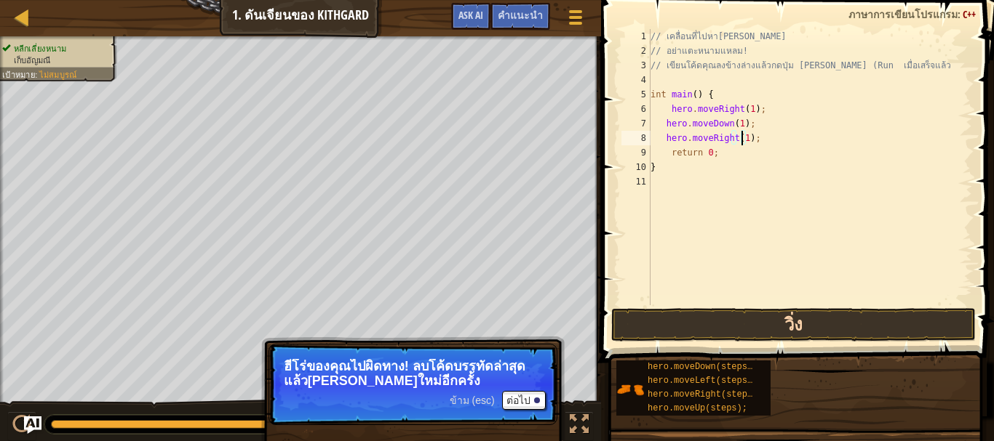
type textarea "hero.moveRight(1);"
click at [783, 325] on button "วิ่ง" at bounding box center [793, 324] width 364 height 33
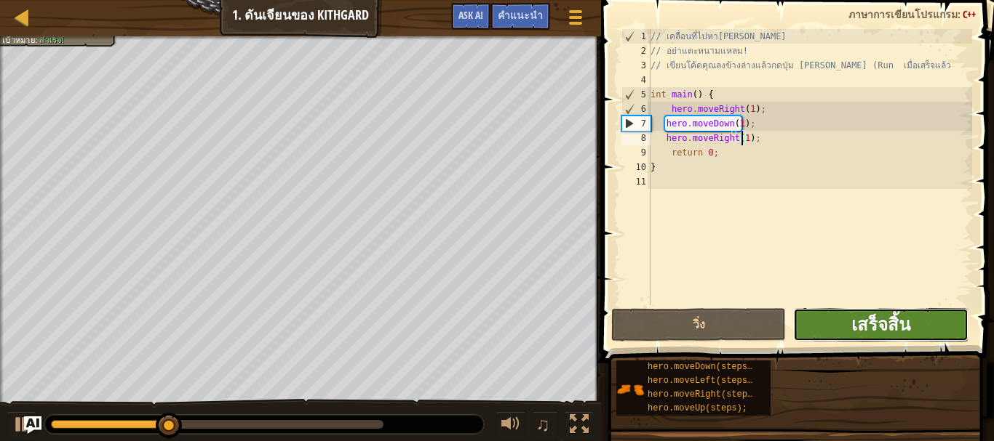
click at [894, 319] on span "เสร็จสิ้น" at bounding box center [880, 324] width 59 height 23
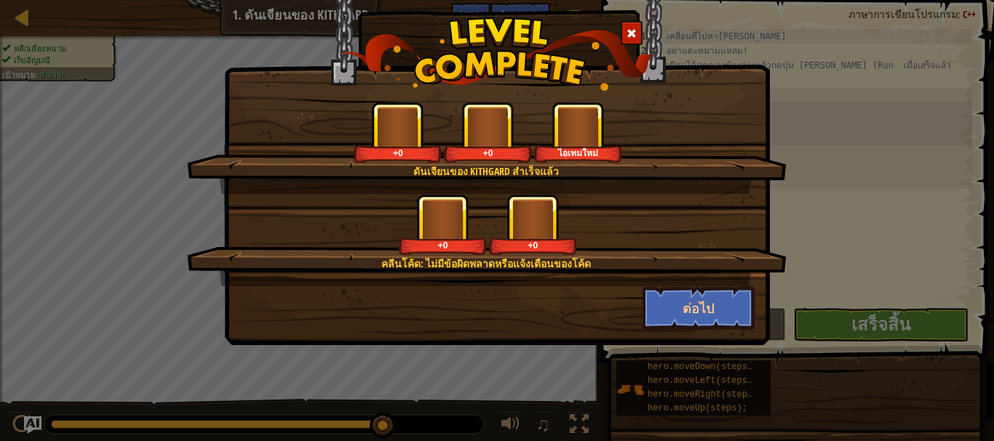
click at [832, 333] on div "ดันเจียนของ Kithgard สำเร็จแล้ว +0 +0 ไอเทมใหม่ คลีนโค้ด: ไม่มีข้อผิดพลาดหรือแจ…" at bounding box center [497, 220] width 994 height 441
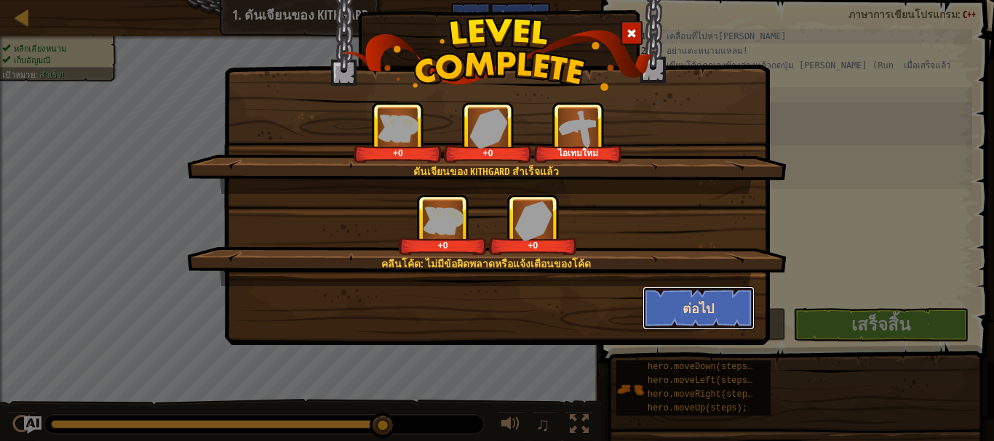
click at [724, 308] on button "ต่อไป" at bounding box center [698, 309] width 113 height 44
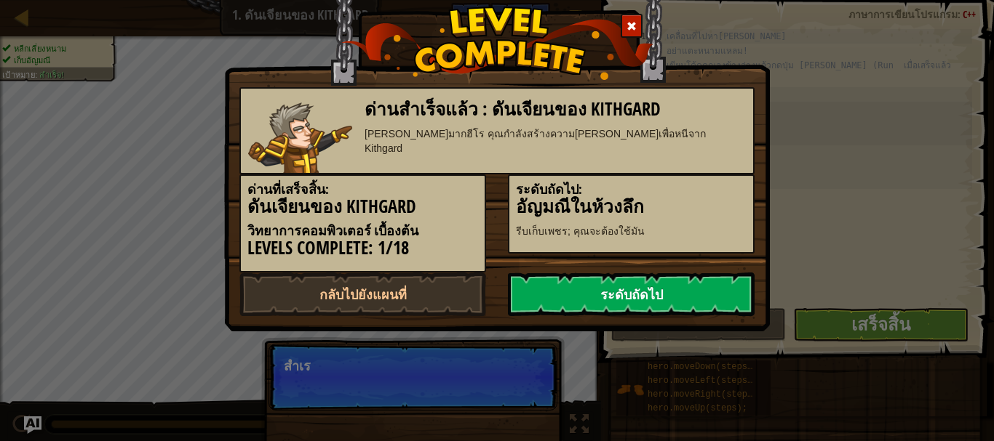
click at [716, 291] on link "ระดับถัดไป" at bounding box center [631, 295] width 247 height 44
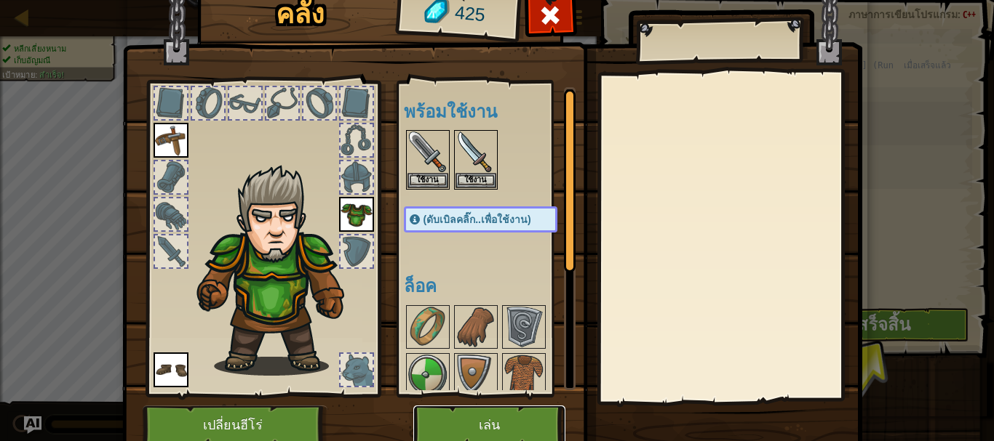
click at [521, 419] on button "เล่น" at bounding box center [489, 426] width 152 height 40
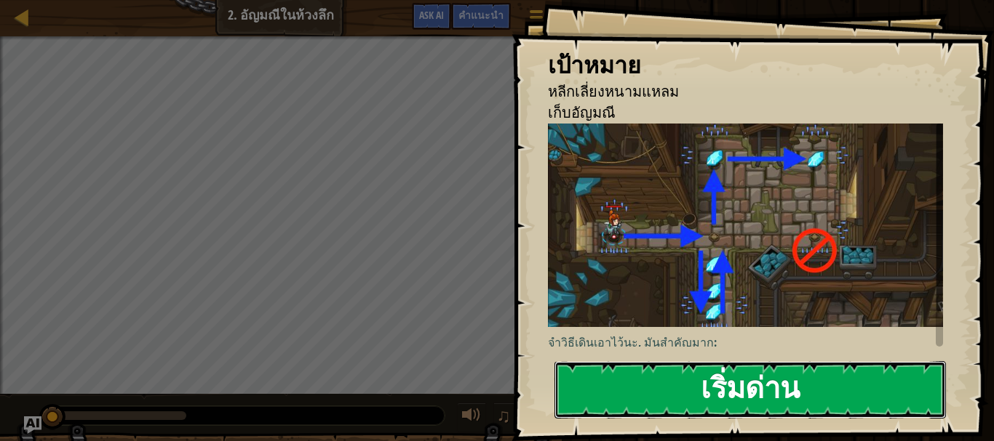
click at [693, 391] on button "เริ่มด่าน" at bounding box center [749, 389] width 391 height 57
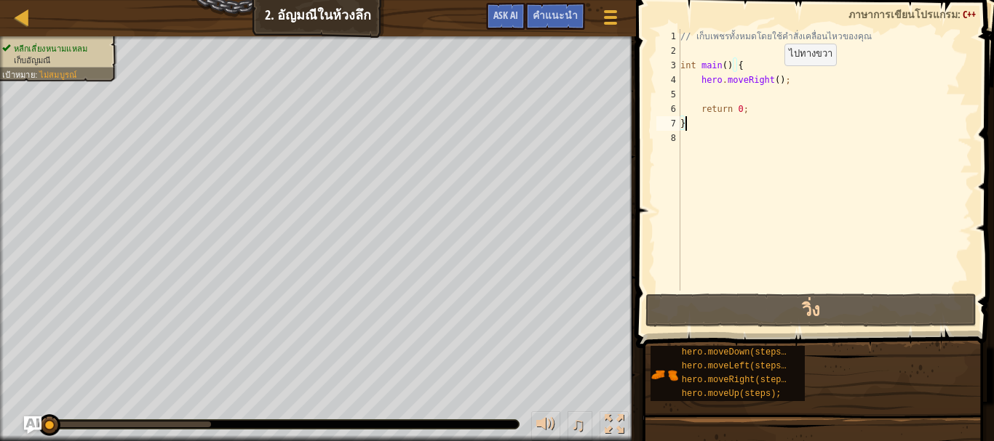
click at [772, 80] on div "// เก็บเพชรทั้งหมดโดยใช้คำสั่งเคลื่อนไหวของคุณ int main ( ) { hero . moveRight …" at bounding box center [824, 174] width 295 height 291
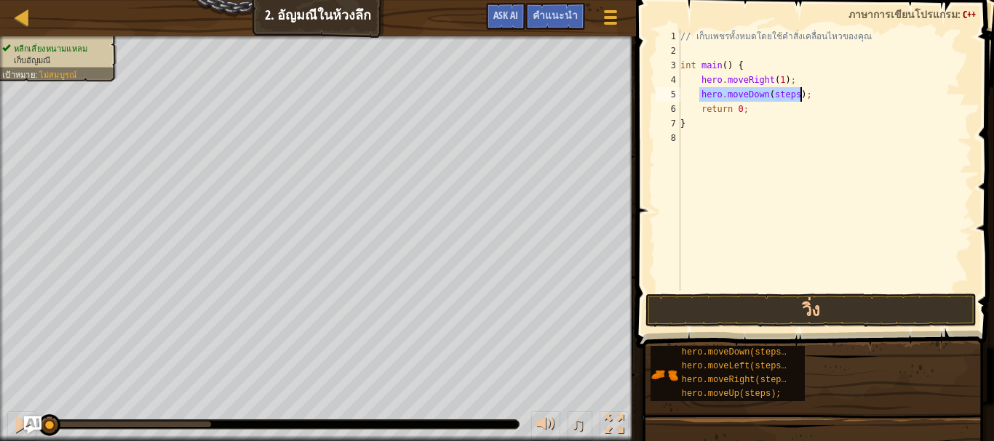
click at [791, 92] on div "// เก็บเพชรทั้งหมดโดยใช้คำสั่งเคลื่อนไหวของคุณ int main ( ) { hero . moveRight …" at bounding box center [824, 160] width 295 height 262
type textarea "hero.moveDown(1);"
click at [785, 98] on div "// เก็บเพชรทั้งหมดโดยใช้คำสั่งเคลื่อนไหวของคุณ int main ( ) { hero . moveRight …" at bounding box center [824, 174] width 295 height 291
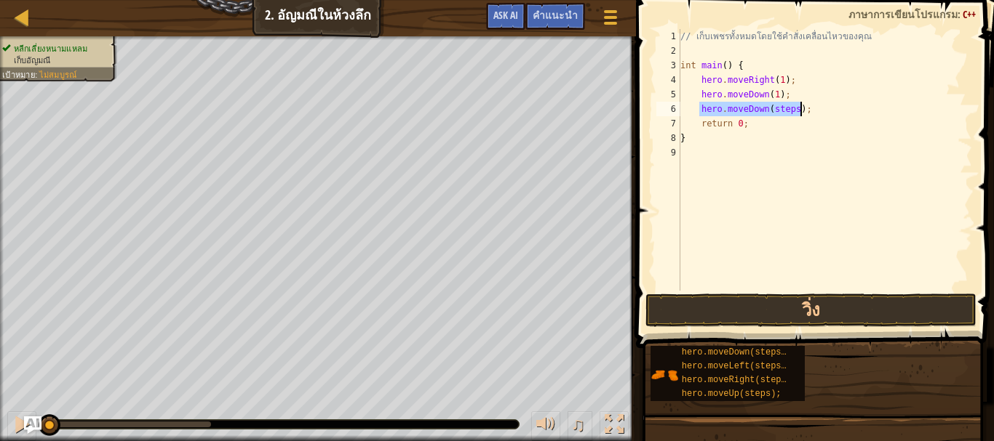
click at [791, 112] on div "// เก็บเพชรทั้งหมดโดยใช้คำสั่งเคลื่อนไหวของคุณ int main ( ) { hero . moveRight …" at bounding box center [824, 160] width 295 height 262
type textarea "hero.moveDown(2);"
click at [795, 113] on div "// เก็บเพชรทั้งหมดโดยใช้คำสั่งเคลื่อนไหวของคุณ int main ( ) { hero . moveRight …" at bounding box center [824, 174] width 295 height 291
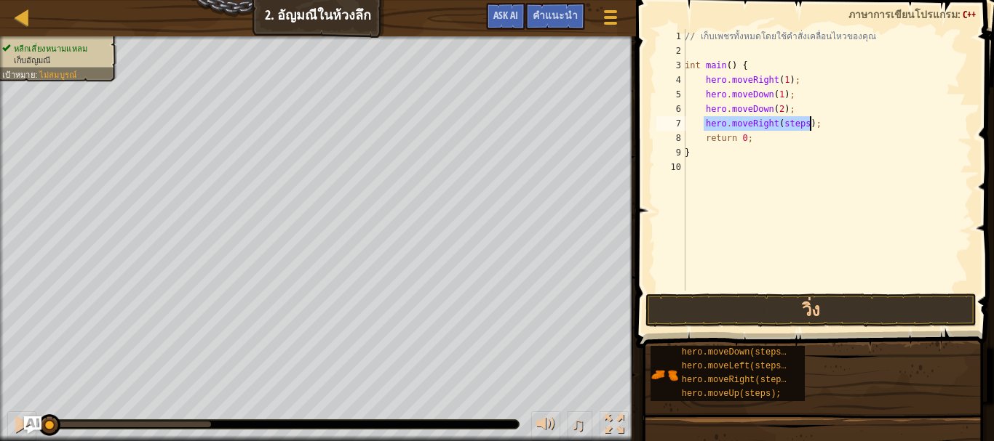
click at [797, 127] on div "// เก็บเพชรทั้งหมดโดยใช้คำสั่งเคลื่อนไหวของคุณ int main ( ) { hero . moveRight …" at bounding box center [827, 160] width 290 height 262
click at [799, 125] on div "// เก็บเพชรทั้งหมดโดยใช้คำสั่งเคลื่อนไหวของคุณ int main ( ) { hero . moveRight …" at bounding box center [827, 174] width 290 height 291
click at [809, 300] on button "วิ่ง" at bounding box center [810, 310] width 330 height 33
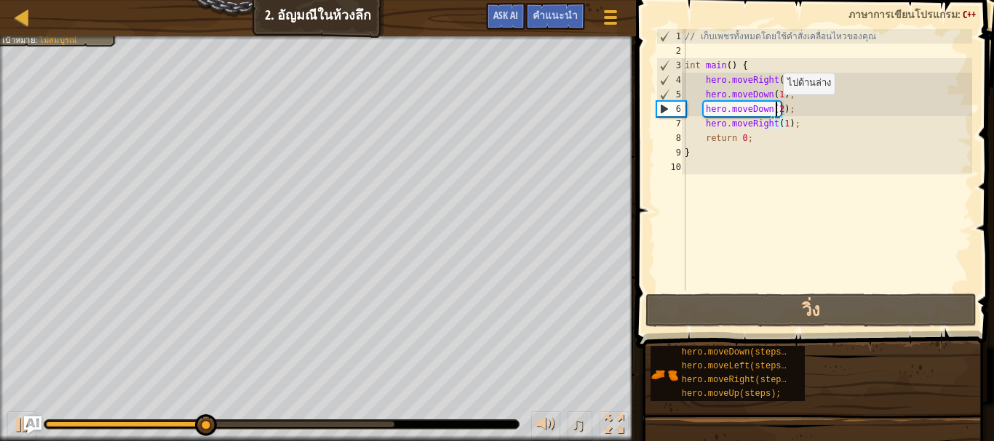
click at [775, 108] on div "// เก็บเพชรทั้งหมดโดยใช้คำสั่งเคลื่อนไหวของคุณ int main ( ) { hero . moveRight …" at bounding box center [827, 174] width 290 height 291
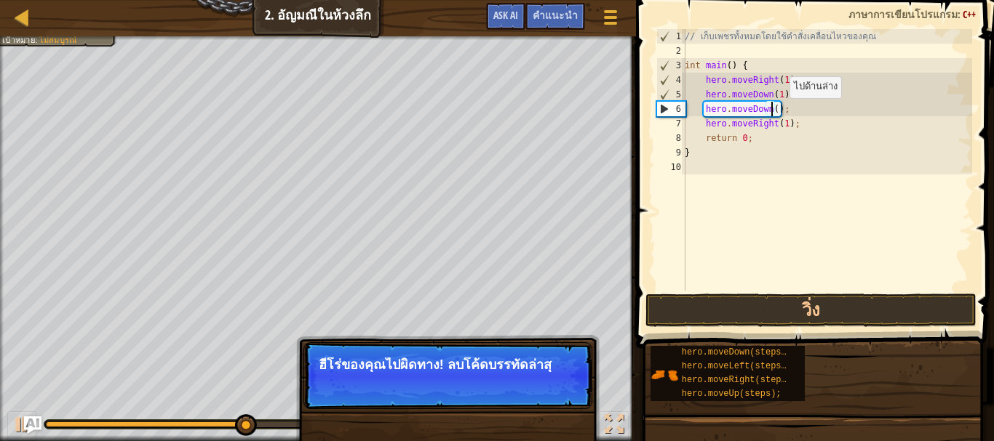
scroll to position [7, 7]
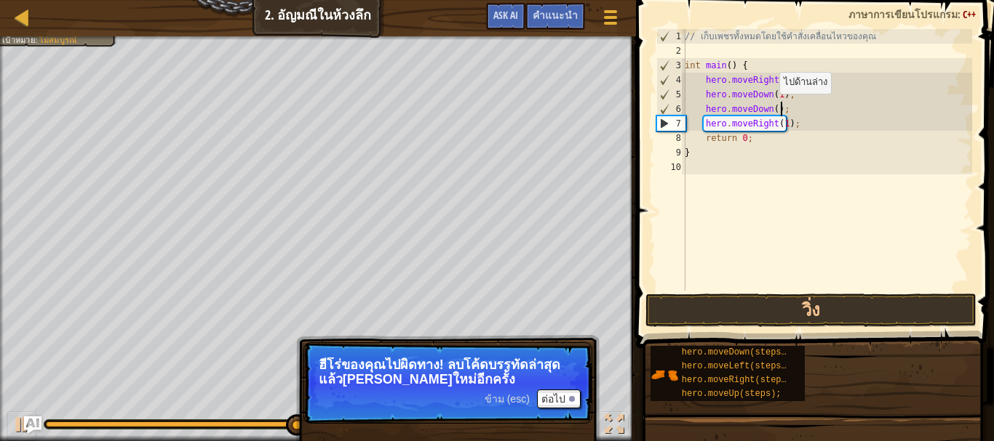
drag, startPoint x: 771, startPoint y: 108, endPoint x: 781, endPoint y: 120, distance: 15.5
click at [771, 107] on div "// เก็บเพชรทั้งหมดโดยใช้คำสั่งเคลื่อนไหวของคุณ int main ( ) { hero . moveRight …" at bounding box center [827, 174] width 290 height 291
type textarea "hero.moveDown(1);"
click at [791, 109] on div "// เก็บเพชรทั้งหมดโดยใช้คำสั่งเคลื่อนไหวของคุณ int main ( ) { hero . moveRight …" at bounding box center [827, 174] width 290 height 291
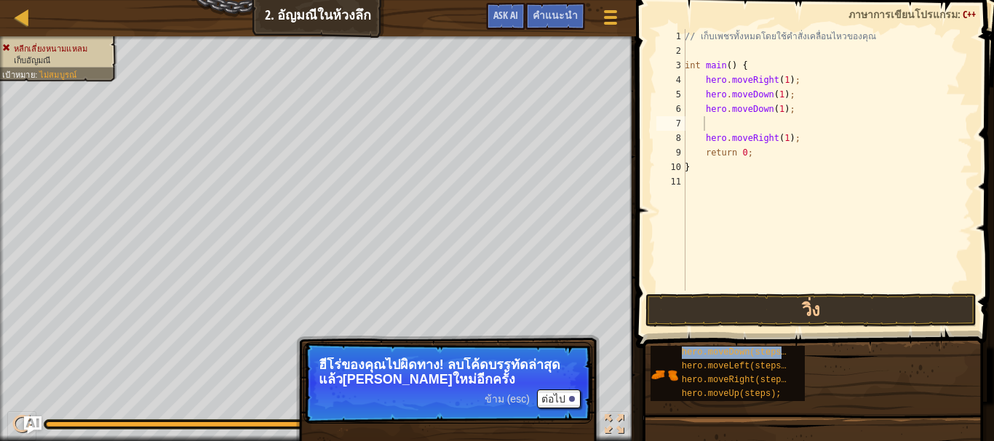
type textarea "hero.moveDown(1);"
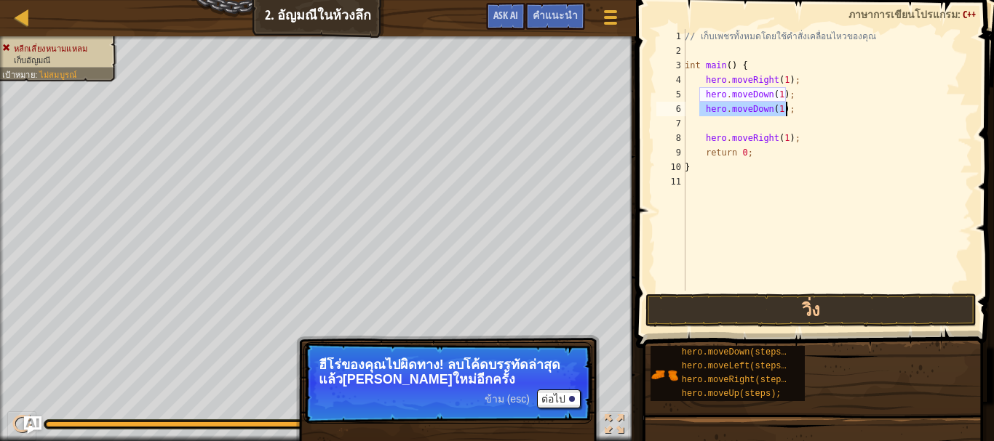
drag, startPoint x: 703, startPoint y: 110, endPoint x: 789, endPoint y: 113, distance: 86.6
click at [789, 113] on div "// เก็บเพชรทั้งหมดโดยใช้คำสั่งเคลื่อนไหวของคุณ int main ( ) { hero . moveRight …" at bounding box center [827, 174] width 290 height 291
click at [781, 127] on div "// เก็บเพชรทั้งหมดโดยใช้คำสั่งเคลื่อนไหวของคุณ int main ( ) { hero . moveRight …" at bounding box center [827, 174] width 290 height 291
drag, startPoint x: 786, startPoint y: 108, endPoint x: 701, endPoint y: 111, distance: 84.4
click at [701, 111] on div "// เก็บเพชรทั้งหมดโดยใช้คำสั่งเคลื่อนไหวของคุณ int main ( ) { hero . moveRight …" at bounding box center [827, 174] width 290 height 291
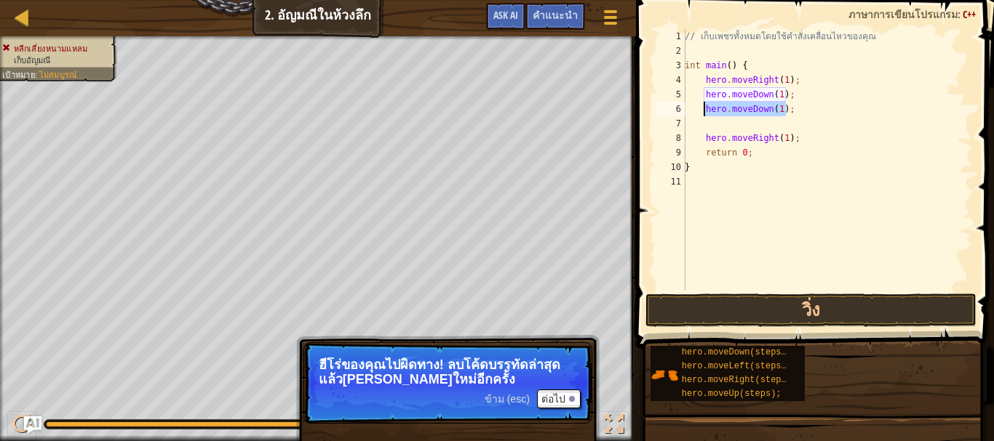
type textarea "hero.moveDown(1);"
click at [703, 140] on div "// เก็บเพชรทั้งหมดโดยใช้คำสั่งเคลื่อนไหวของคุณ int main ( ) { hero . moveRight …" at bounding box center [827, 174] width 290 height 291
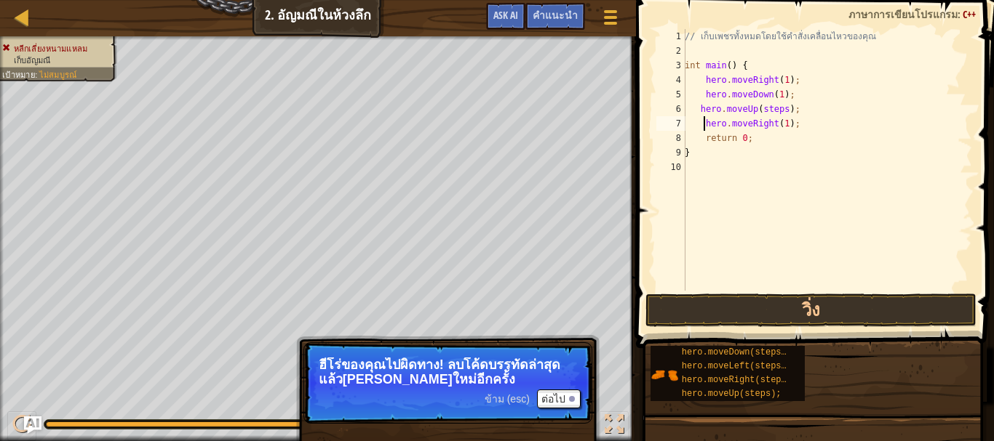
click at [778, 110] on div "// เก็บเพชรทั้งหมดโดยใช้คำสั่งเคลื่อนไหวของคุณ int main ( ) { hero . moveRight …" at bounding box center [827, 174] width 290 height 291
click at [766, 311] on button "วิ่ง" at bounding box center [810, 310] width 330 height 33
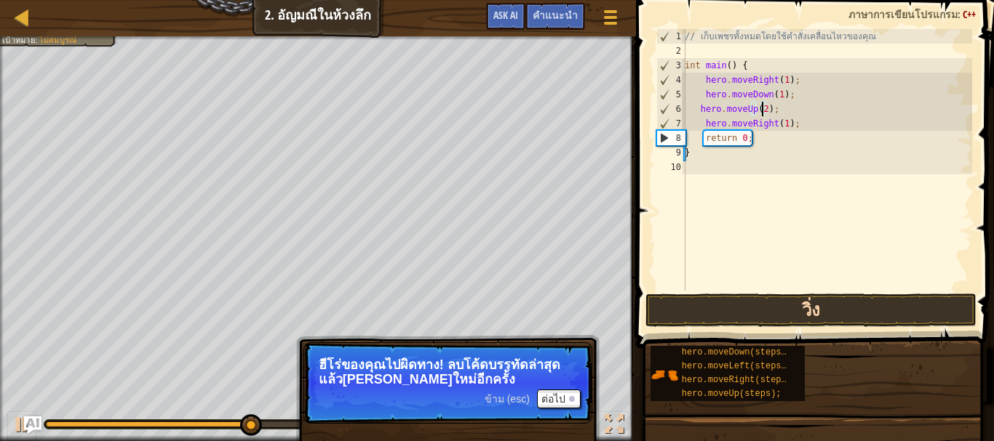
type textarea "hero.moveUp(2);"
click at [786, 308] on button "วิ่ง" at bounding box center [810, 310] width 330 height 33
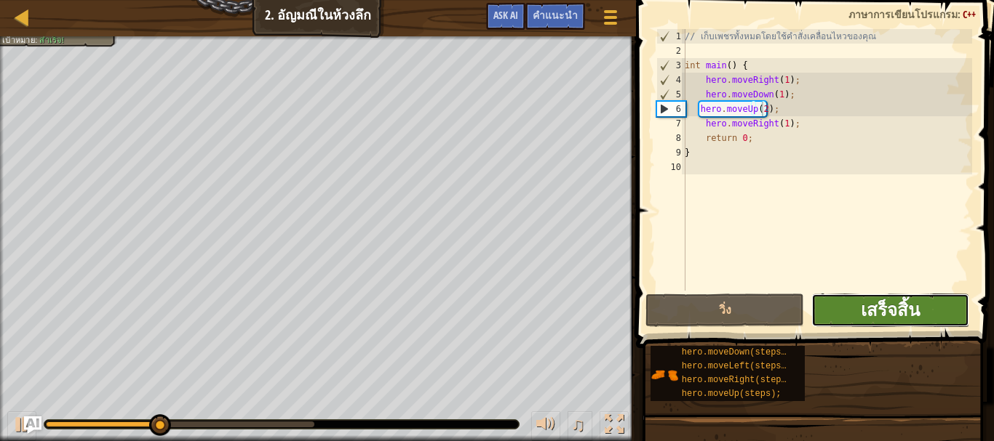
click at [876, 302] on span "เสร็จสิ้น" at bounding box center [889, 309] width 59 height 23
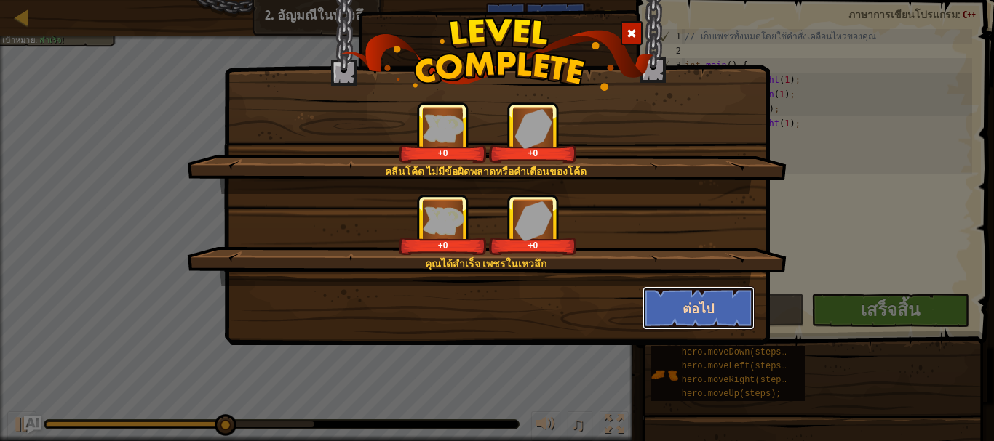
click at [727, 304] on button "ต่อไป" at bounding box center [698, 309] width 113 height 44
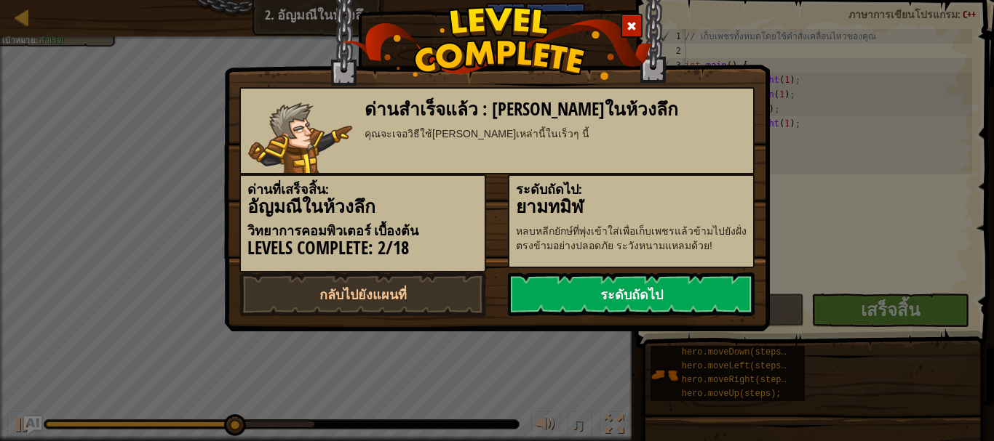
click at [732, 300] on link "ระดับถัดไป" at bounding box center [631, 295] width 247 height 44
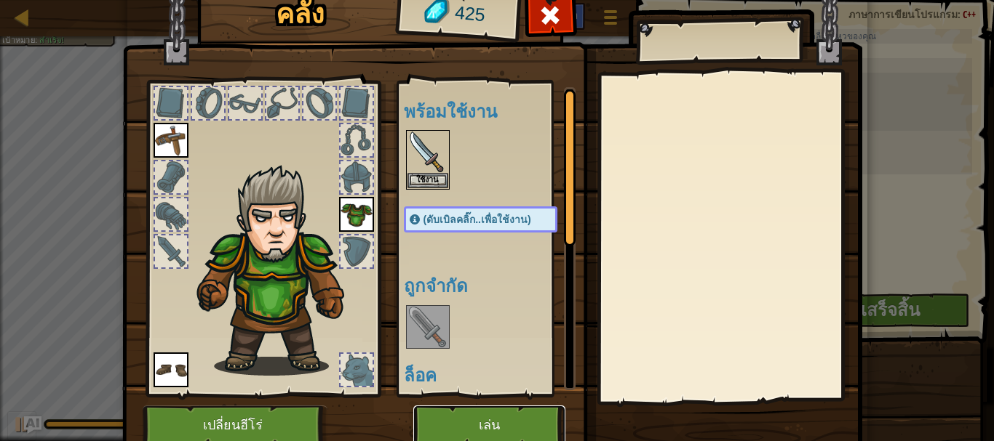
click at [511, 420] on button "เล่น" at bounding box center [489, 426] width 152 height 40
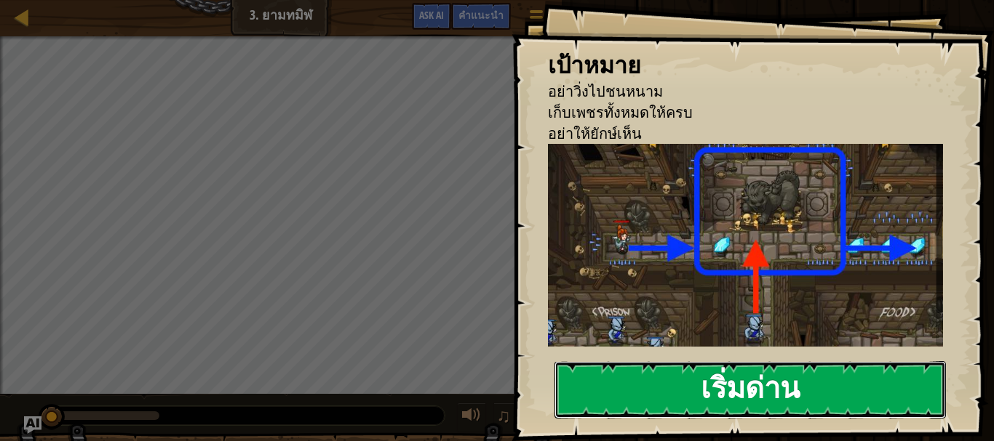
click at [692, 377] on button "เริ่มด่าน" at bounding box center [749, 389] width 391 height 57
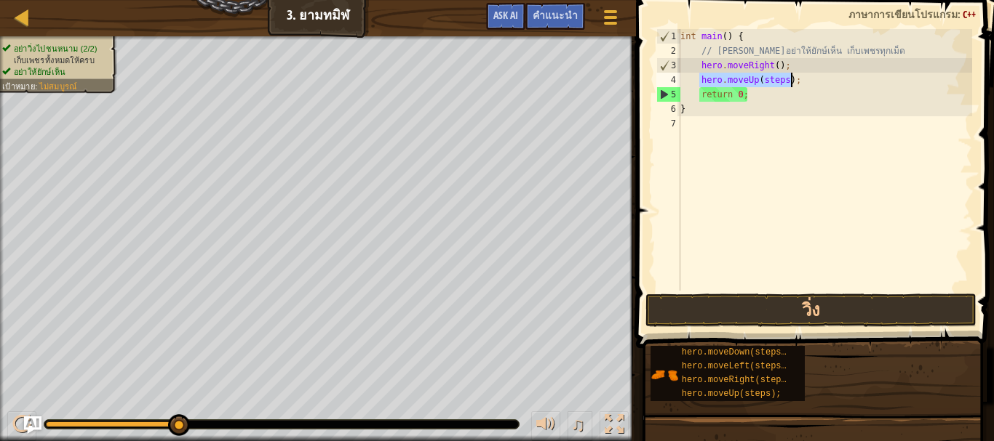
click at [780, 76] on div "int main ( ) { // พยายามอย่าให้ยักษ์เห็น เก็บเพชรทุกเม็ด hero . moveRight ( ) ;…" at bounding box center [824, 160] width 295 height 262
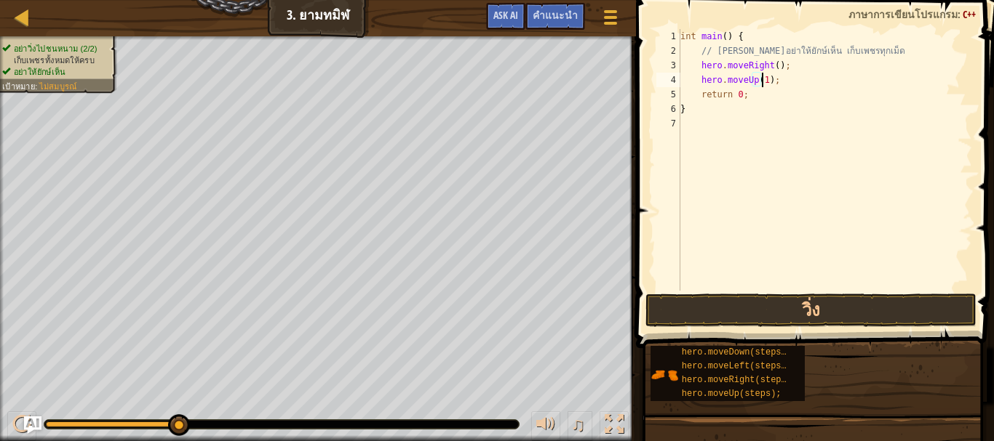
type textarea "hero.moveUp(1);"
click at [786, 87] on div "int main ( ) { // พยายามอย่าให้ยักษ์เห็น เก็บเพชรทุกเม็ด hero . moveRight ( ) ;…" at bounding box center [824, 174] width 295 height 291
click at [772, 64] on div "int main ( ) { // พยายามอย่าให้ยักษ์เห็น เก็บเพชรทุกเม็ด hero . moveRight ( ) ;…" at bounding box center [824, 174] width 295 height 291
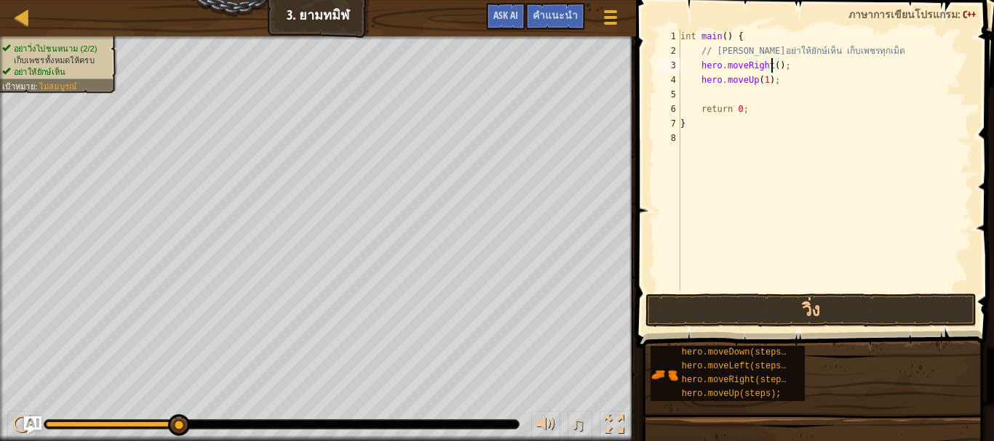
scroll to position [7, 8]
click at [780, 87] on div "int main ( ) { // พยายามอย่าให้ยักษ์เห็น เก็บเพชรทุกเม็ด hero . moveRight ( 1 )…" at bounding box center [824, 174] width 295 height 291
type textarea "hero.moveUp(1);"
click at [738, 96] on div "int main ( ) { // พยายามอย่าให้ยักษ์เห็น เก็บเพชรทุกเม็ด hero . moveRight ( 1 )…" at bounding box center [824, 174] width 295 height 291
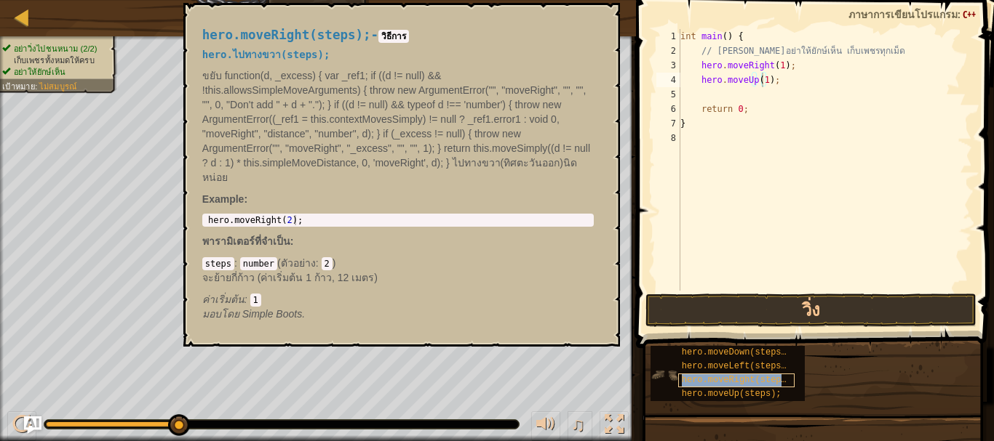
type textarea "hero.moveUp(1hero.moveRight(steps););"
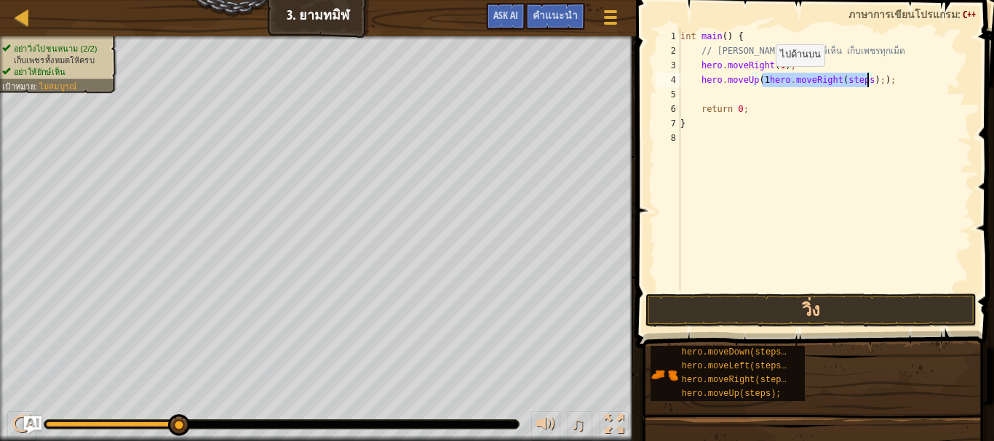
click at [763, 81] on div "int main ( ) { // พยายามอย่าให้ยักษ์เห็น เก็บเพชรทุกเม็ด hero . moveRight ( 1 )…" at bounding box center [824, 160] width 295 height 262
click at [866, 80] on div "int main ( ) { // พยายามอย่าให้ยักษ์เห็น เก็บเพชรทุกเม็ด hero . moveRight ( 1 )…" at bounding box center [824, 174] width 295 height 291
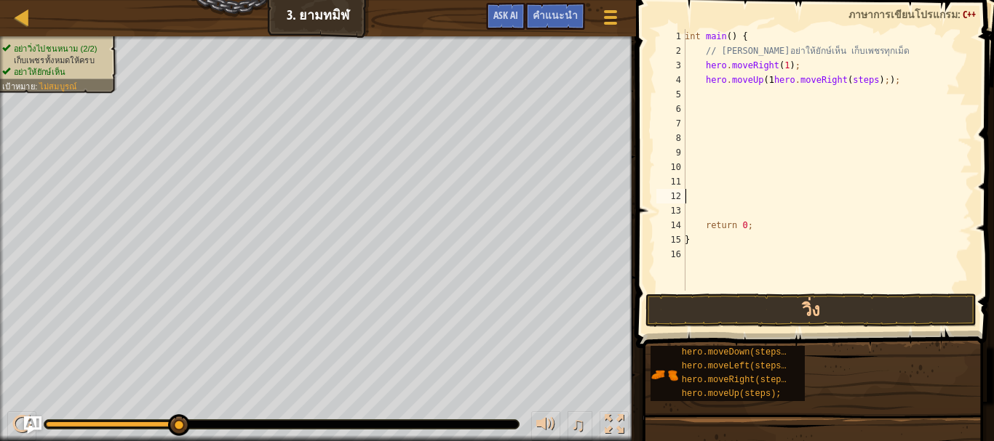
scroll to position [7, 0]
click at [868, 82] on div "int main ( ) { // พยายามอย่าให้ยักษ์เห็น เก็บเพชรทุกเม็ด hero . moveRight ( 1 )…" at bounding box center [827, 174] width 290 height 291
click at [866, 79] on div "int main ( ) { // พยายามอย่าให้ยักษ์เห็น เก็บเพชรทุกเม็ด hero . moveRight ( 1 )…" at bounding box center [827, 174] width 290 height 291
click at [785, 84] on div "int main ( ) { // พยายามอย่าให้ยักษ์เห็น เก็บเพชรทุกเม็ด hero . moveRight ( 1 )…" at bounding box center [827, 174] width 290 height 291
click at [698, 214] on div "int main ( ) { // พยายามอย่าให้ยักษ์เห็น เก็บเพชรทุกเม็ด hero . moveRight ( 1 )…" at bounding box center [827, 174] width 290 height 291
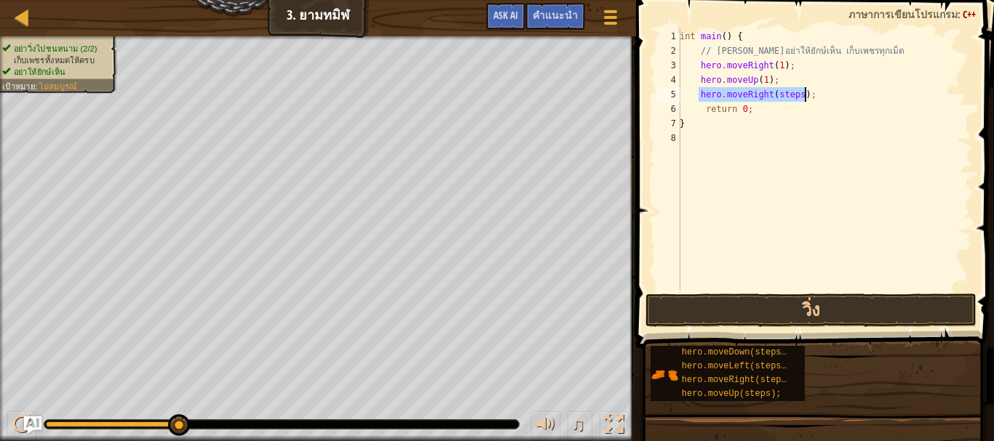
click at [794, 91] on div "int main ( ) { // พยายามอย่าให้ยักษ์เห็น เก็บเพชรทุกเม็ด hero . moveRight ( 1 )…" at bounding box center [823, 160] width 295 height 262
click at [804, 312] on button "วิ่ง" at bounding box center [810, 310] width 330 height 33
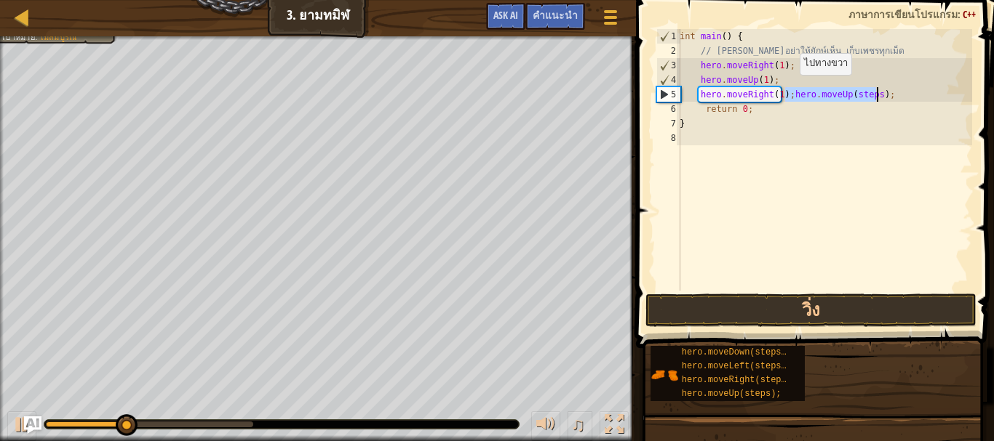
drag, startPoint x: 786, startPoint y: 90, endPoint x: 785, endPoint y: 106, distance: 16.1
click at [786, 90] on div "int main ( ) { // พยายามอย่าให้ยักษ์เห็น เก็บเพชรทุกเม็ด hero . moveRight ( 1 )…" at bounding box center [823, 160] width 295 height 262
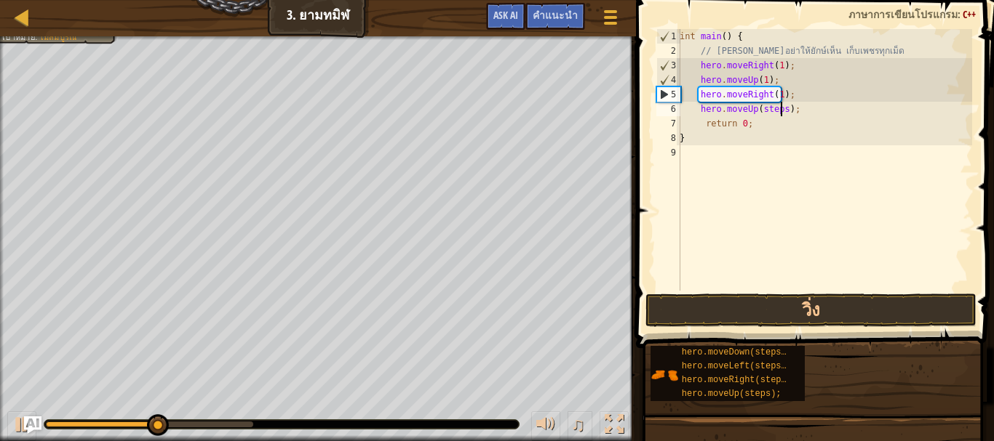
click at [780, 108] on div "int main ( ) { // พยายามอย่าให้ยักษ์เห็น เก็บเพชรทุกเม็ด hero . moveRight ( 1 )…" at bounding box center [823, 174] width 295 height 291
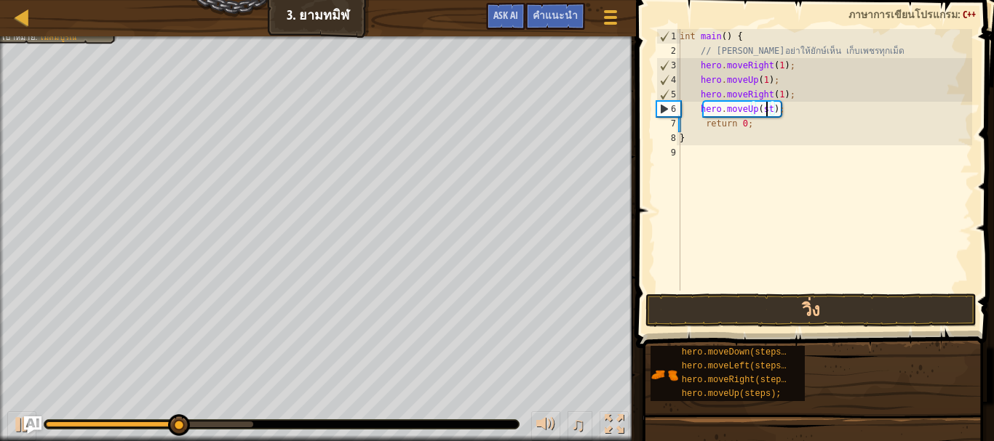
scroll to position [7, 7]
type textarea "hero.moveUp(1);"
click at [785, 111] on div "int main ( ) { // พยายามอย่าให้ยักษ์เห็น เก็บเพชรทุกเม็ด hero . moveRight ( 1 )…" at bounding box center [823, 174] width 295 height 291
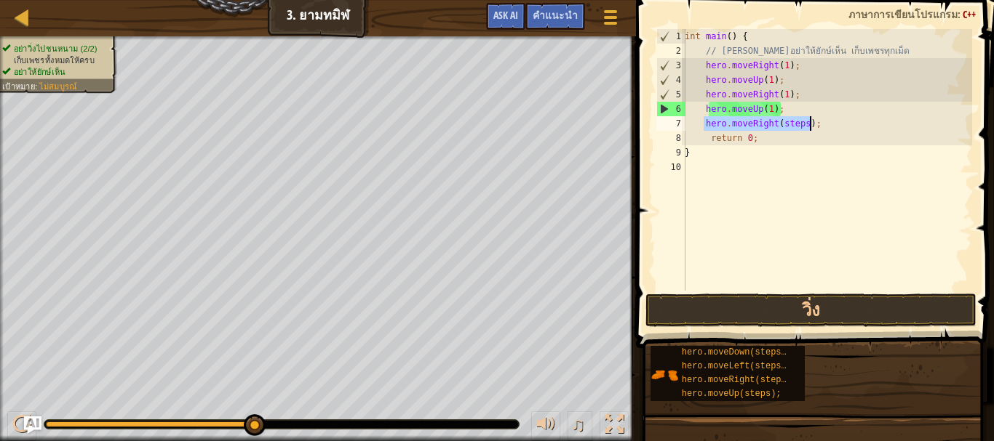
drag, startPoint x: 794, startPoint y: 121, endPoint x: 798, endPoint y: 128, distance: 7.5
click at [794, 122] on div "int main ( ) { // พยายามอย่าให้ยักษ์เห็น เก็บเพชรทุกเม็ด hero . moveRight ( 1 )…" at bounding box center [827, 160] width 290 height 262
click at [800, 124] on div "int main ( ) { // พยายามอย่าให้ยักษ์เห็น เก็บเพชรทุกเม็ด hero . moveRight ( 1 )…" at bounding box center [827, 174] width 290 height 291
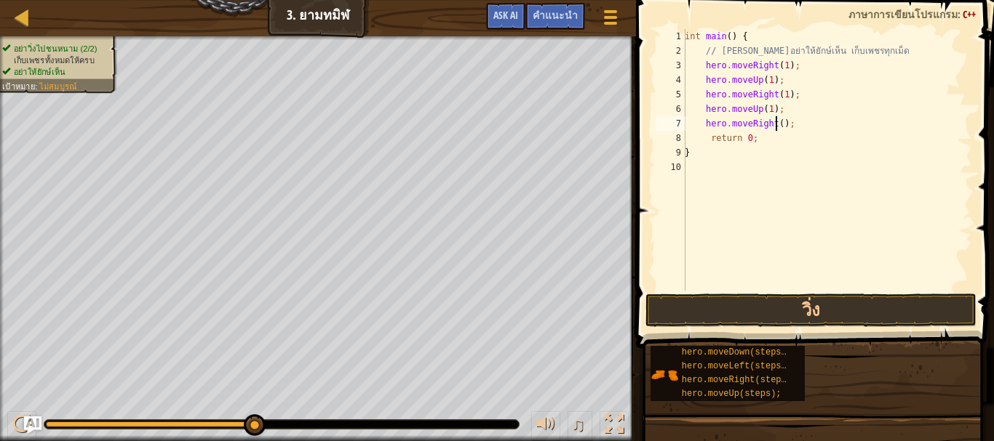
type textarea "hero.moveRight(1);"
click at [784, 315] on button "วิ่ง" at bounding box center [810, 310] width 330 height 33
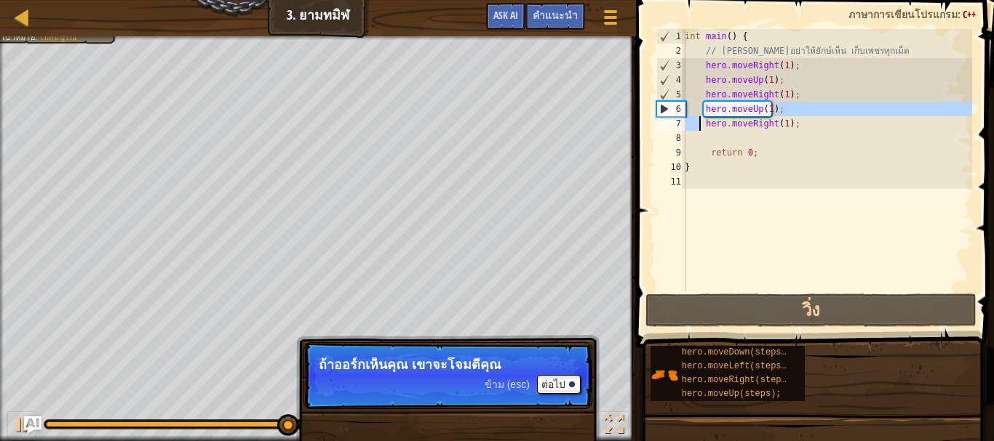
drag, startPoint x: 774, startPoint y: 111, endPoint x: 700, endPoint y: 116, distance: 73.6
click at [700, 116] on div "int main ( ) { // พยายามอย่าให้ยักษ์เห็น เก็บเพชรทุกเม็ด hero . moveRight ( 1 )…" at bounding box center [827, 174] width 290 height 291
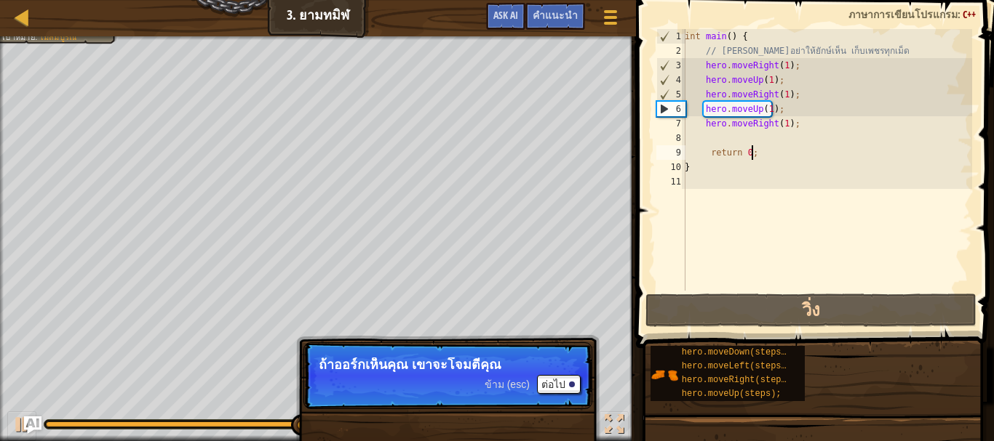
click at [795, 151] on div "int main ( ) { // พยายามอย่าให้ยักษ์เห็น เก็บเพชรทุกเม็ด hero . moveRight ( 1 )…" at bounding box center [827, 174] width 290 height 291
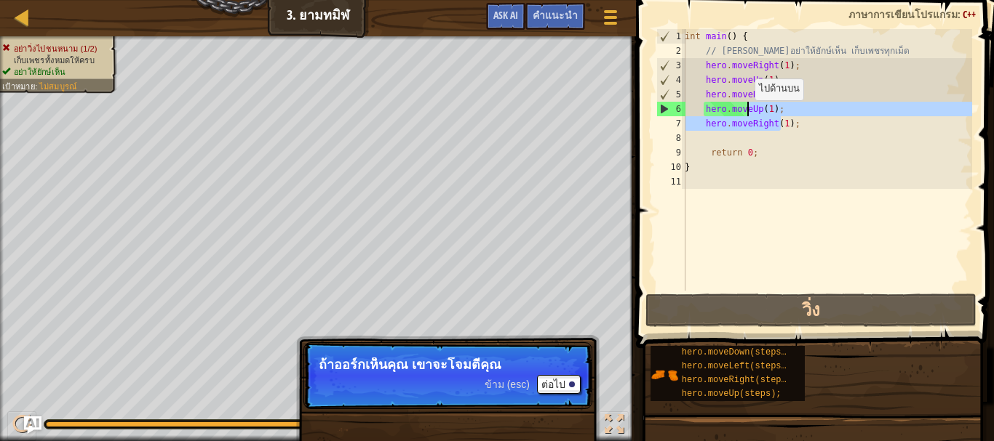
drag, startPoint x: 782, startPoint y: 117, endPoint x: 746, endPoint y: 115, distance: 35.7
click at [746, 115] on div "int main ( ) { // พยายามอย่าให้ยักษ์เห็น เก็บเพชรทุกเม็ด hero . moveRight ( 1 )…" at bounding box center [827, 174] width 290 height 291
type textarea "hero.moveUp(1); hero.moveRight(1);"
click at [798, 135] on div "int main ( ) { // พยายามอย่าให้ยักษ์เห็น เก็บเพชรทุกเม็ด hero . moveRight ( 1 )…" at bounding box center [827, 174] width 290 height 291
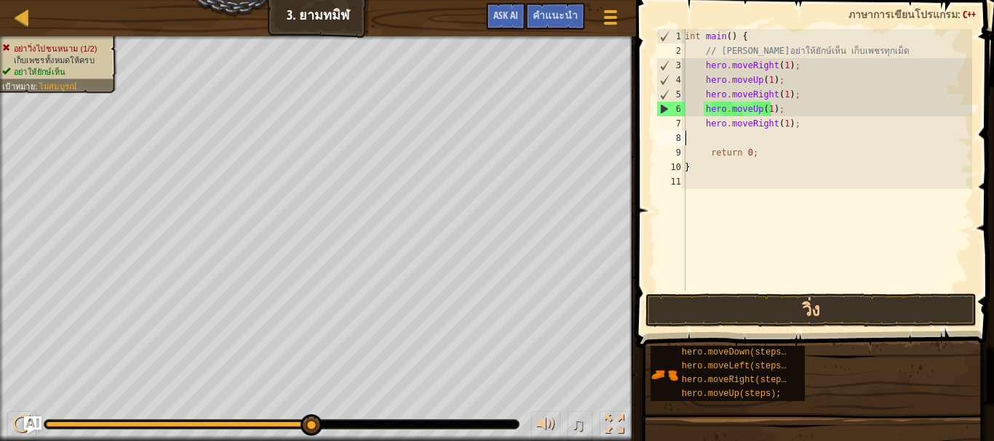
scroll to position [7, 0]
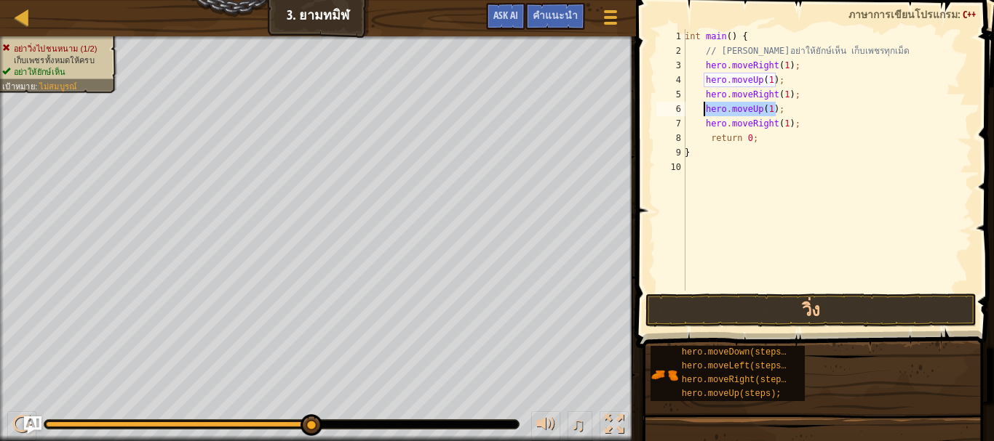
drag, startPoint x: 778, startPoint y: 110, endPoint x: 706, endPoint y: 111, distance: 72.0
click at [706, 111] on div "int main ( ) { // พยายามอย่าให้ยักษ์เห็น เก็บเพชรทุกเม็ด hero . moveRight ( 1 )…" at bounding box center [827, 174] width 290 height 291
type textarea "hero.moveUp(1);"
click at [792, 108] on div "int main ( ) { // พยายามอย่าให้ยักษ์เห็น เก็บเพชรทุกเม็ด hero . moveRight ( 1 )…" at bounding box center [827, 160] width 290 height 262
click at [794, 110] on div "int main ( ) { // พยายามอย่าให้ยักษ์เห็น เก็บเพชรทุกเม็ด hero . moveRight ( 1 )…" at bounding box center [827, 174] width 290 height 291
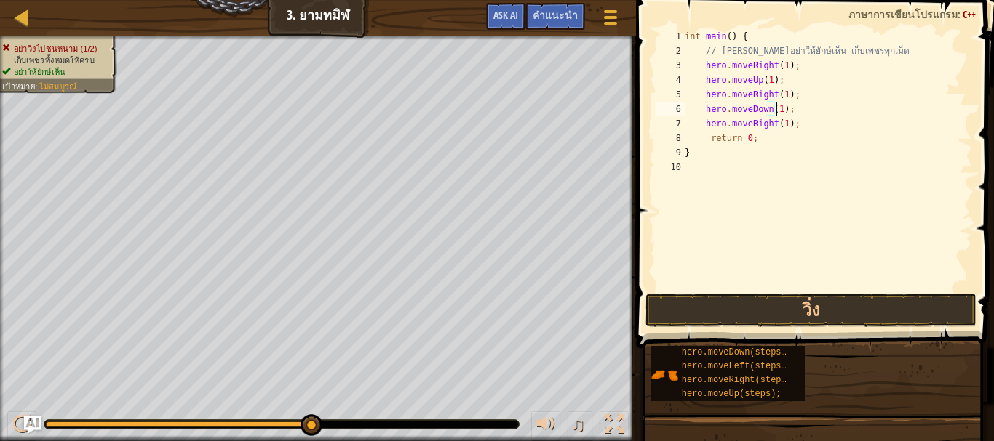
scroll to position [7, 7]
type textarea "hero.moveDown(1);"
click at [801, 311] on button "วิ่ง" at bounding box center [810, 310] width 330 height 33
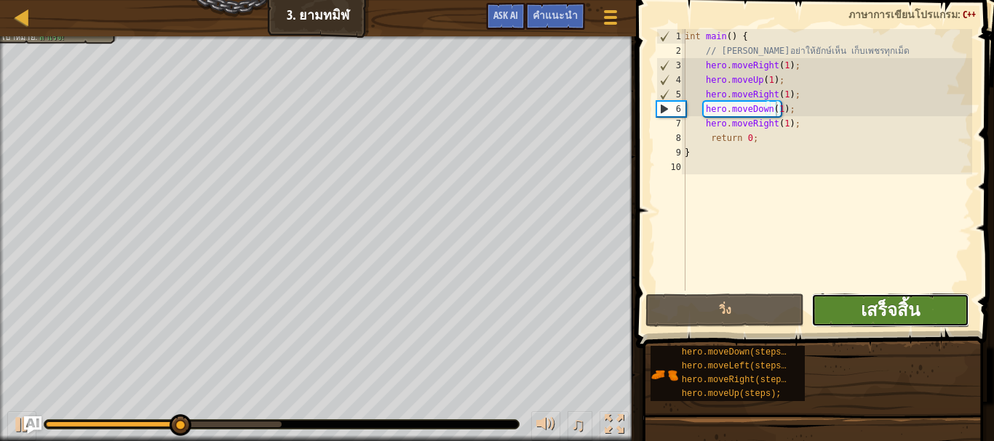
click at [874, 311] on span "เสร็จสิ้น" at bounding box center [889, 309] width 59 height 23
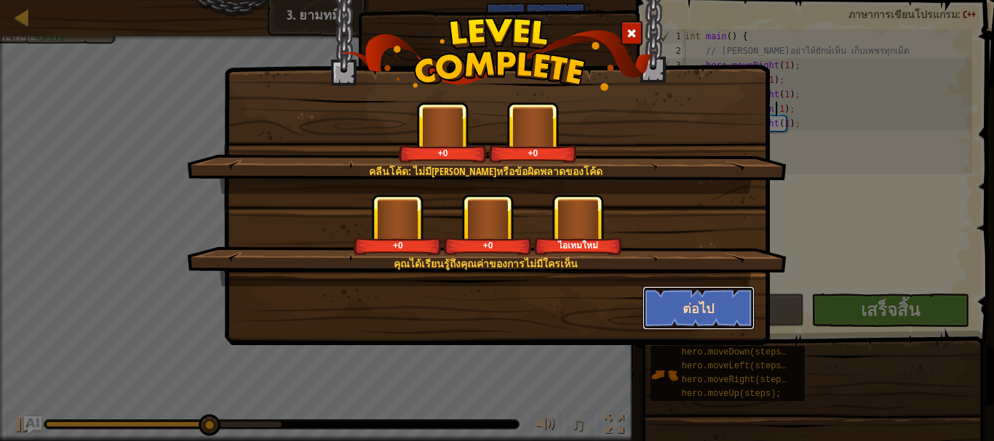
click at [693, 310] on button "ต่อไป" at bounding box center [698, 309] width 113 height 44
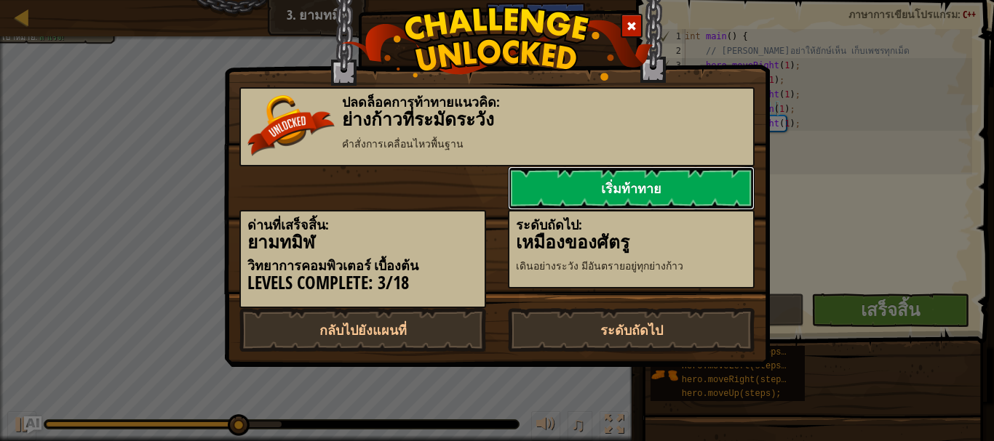
click at [644, 194] on link "เริ่มท้าทาย" at bounding box center [631, 189] width 247 height 44
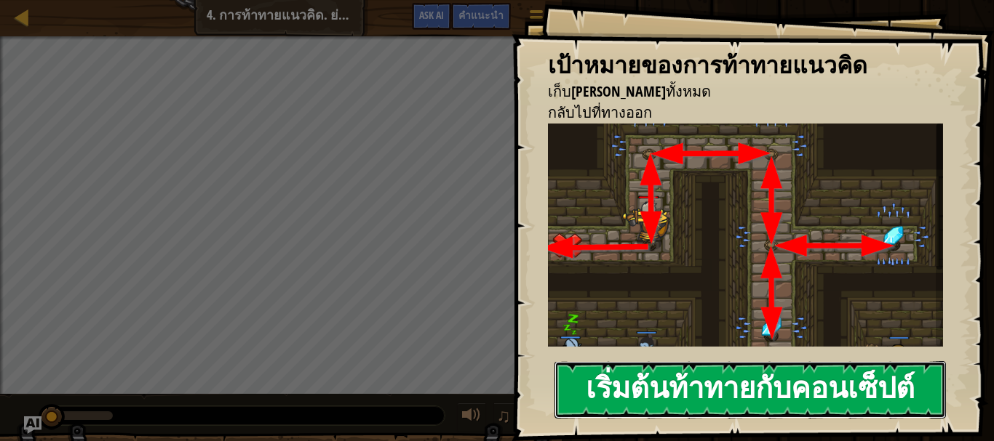
click at [740, 399] on button "เริ่มต้นท้าทายกับคอนเซ็ปต์" at bounding box center [749, 389] width 391 height 57
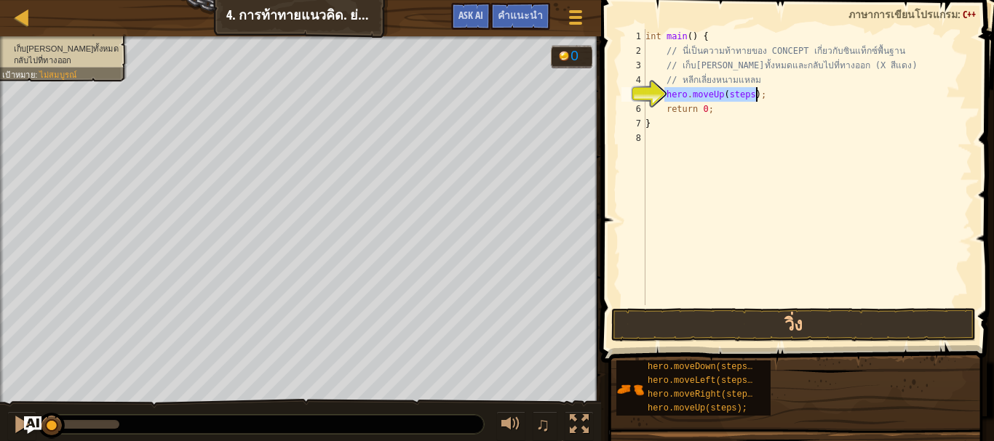
click at [746, 90] on div "int main ( ) { // นี่เป็นความท้าทายของ CONCEPT เกี่ยวกับซินแท็กซ์พื้นฐาน // เก็…" at bounding box center [806, 167] width 329 height 276
type textarea "hero.moveUp(1);"
click at [763, 97] on div "int main ( ) { // นี่เป็นความท้าทายของ CONCEPT เกี่ยวกับซินแท็กซ์พื้นฐาน // เก็…" at bounding box center [806, 181] width 329 height 305
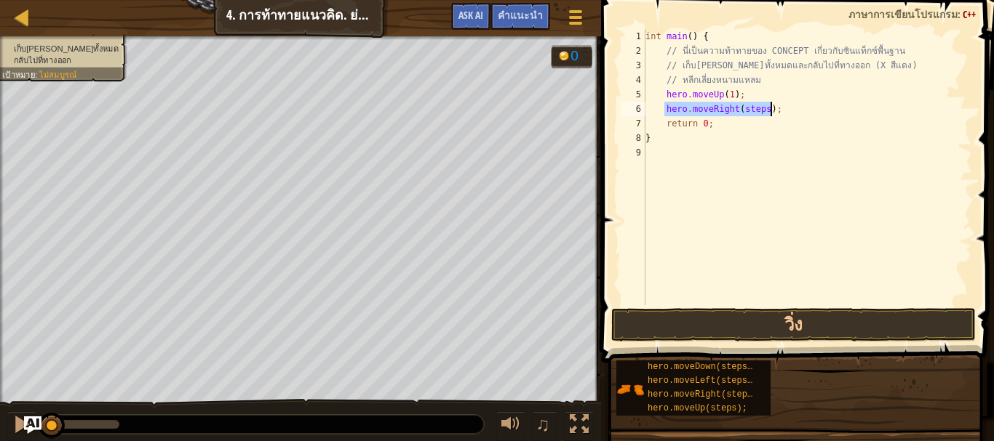
click at [761, 113] on div "int main ( ) { // นี่เป็นความท้าทายของ CONCEPT เกี่ยวกับซินแท็กซ์พื้นฐาน // เก็…" at bounding box center [806, 167] width 329 height 276
click at [753, 119] on div "int main ( ) { // นี่เป็นความท้าทายของ CONCEPT เกี่ยวกับซินแท็กซ์พื้นฐาน // เก็…" at bounding box center [806, 181] width 329 height 305
click at [755, 113] on div "int main ( ) { // นี่เป็นความท้าทายของ CONCEPT เกี่ยวกับซินแท็กซ์พื้นฐาน // เก็…" at bounding box center [806, 181] width 329 height 305
type textarea "hero.moveRight(2);"
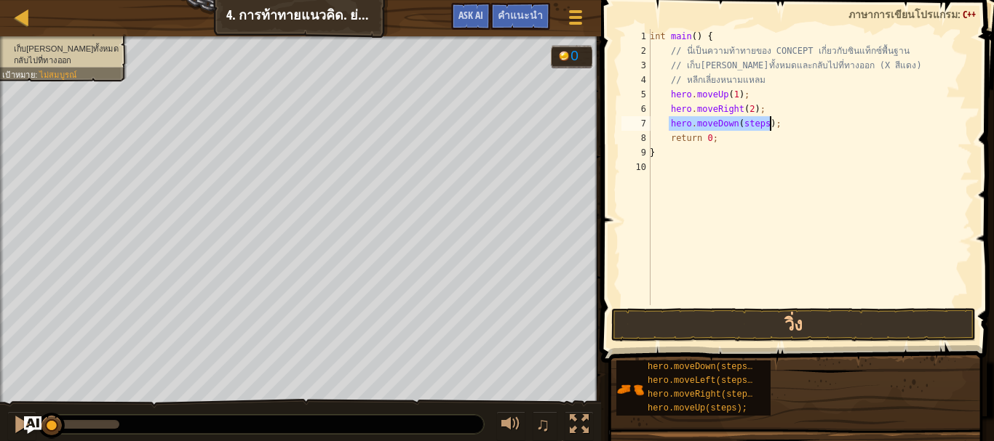
click at [759, 121] on div "int main ( ) { // นี่เป็นความท้าทายของ CONCEPT เกี่ยวกับซินแท็กซ์พื้นฐาน // เก็…" at bounding box center [809, 167] width 325 height 276
type textarea "hero.moveDown(1);"
click at [759, 128] on div "int main ( ) { // นี่เป็นความท้าทายของ CONCEPT เกี่ยวกับซินแท็กซ์พื้นฐาน // เก็…" at bounding box center [809, 181] width 325 height 305
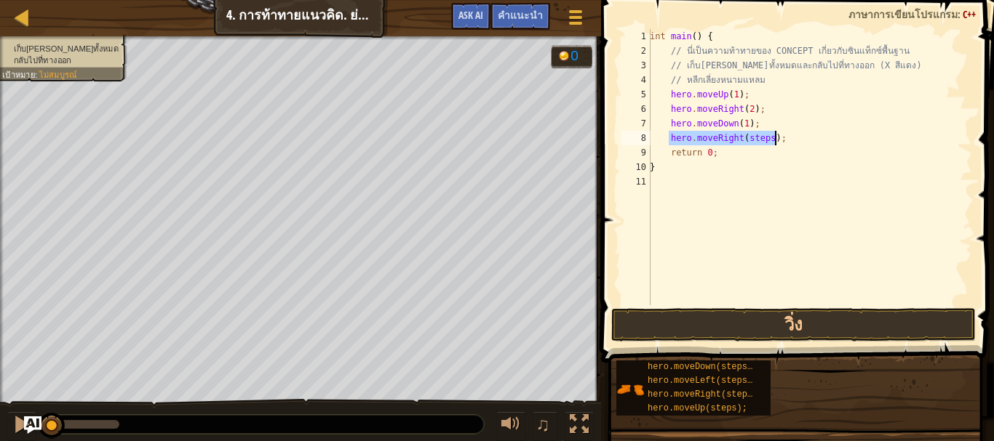
click at [762, 139] on div "int main ( ) { // นี่เป็นความท้าทายของ CONCEPT เกี่ยวกับซินแท็กซ์พื้นฐาน // เก็…" at bounding box center [809, 167] width 325 height 276
click at [729, 321] on button "วิ่ง" at bounding box center [793, 324] width 364 height 33
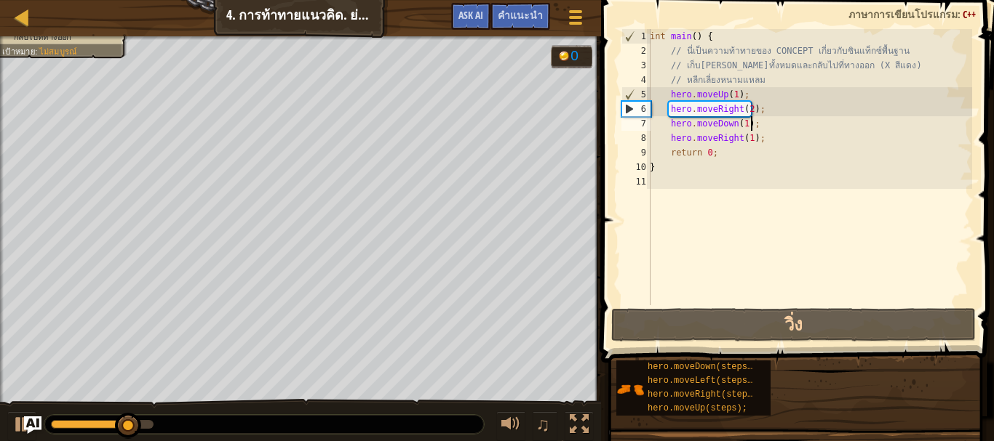
click at [751, 127] on div "int main ( ) { // นี่เป็นความท้าทายของ CONCEPT เกี่ยวกับซินแท็กซ์พื้นฐาน // เก็…" at bounding box center [809, 181] width 325 height 305
type textarea "hero.moveDown(1);"
drag, startPoint x: 751, startPoint y: 127, endPoint x: 668, endPoint y: 125, distance: 83.7
click at [668, 125] on div "int main ( ) { // นี่เป็นความท้าทายของ CONCEPT เกี่ยวกับซินแท็กซ์พื้นฐาน // เก็…" at bounding box center [809, 181] width 325 height 305
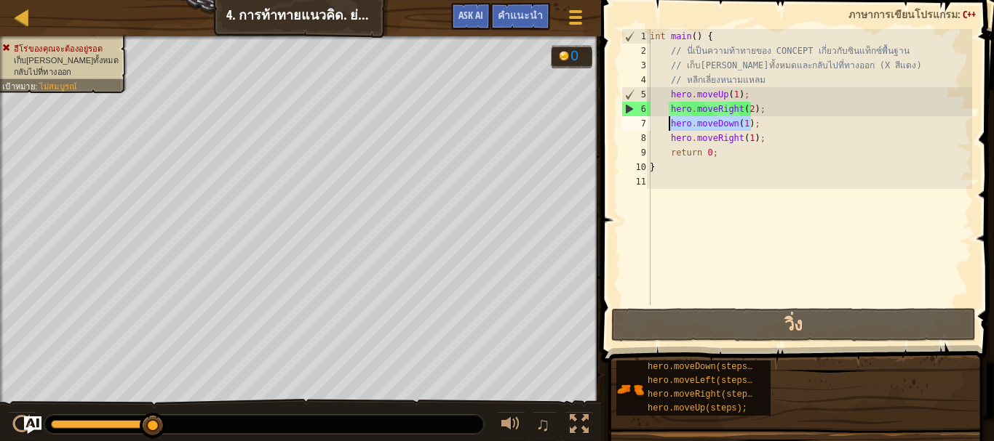
scroll to position [7, 1]
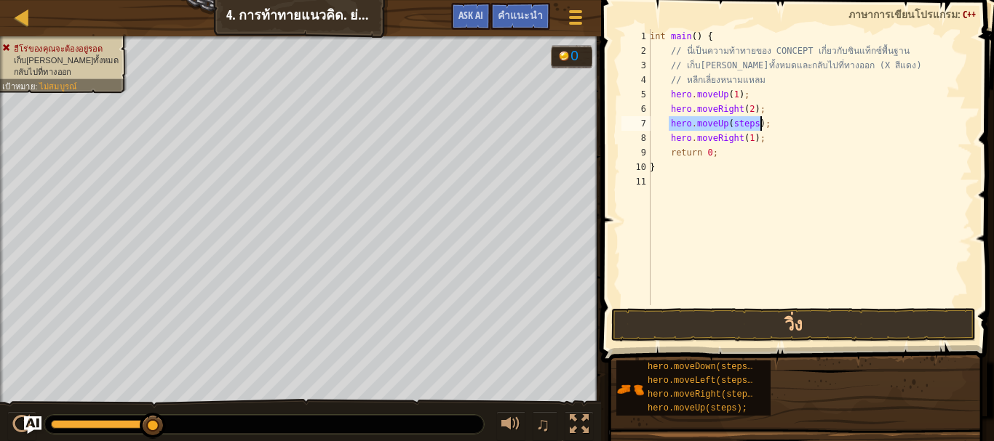
click at [751, 119] on div "int main ( ) { // นี่เป็นความท้าทายของ CONCEPT เกี่ยวกับซินแท็กซ์พื้นฐาน // เก็…" at bounding box center [809, 167] width 325 height 276
click at [730, 326] on button "วิ่ง" at bounding box center [793, 324] width 364 height 33
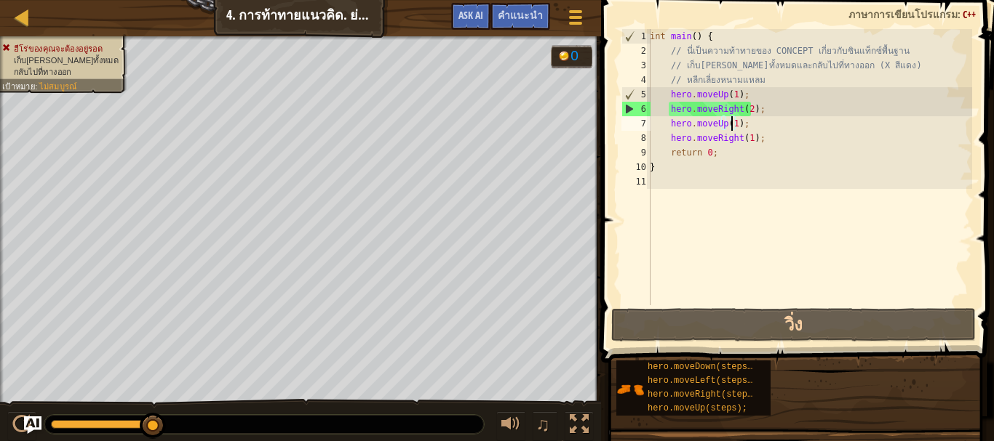
type textarea "hero.moveUp(1 );"
